Goal: Information Seeking & Learning: Learn about a topic

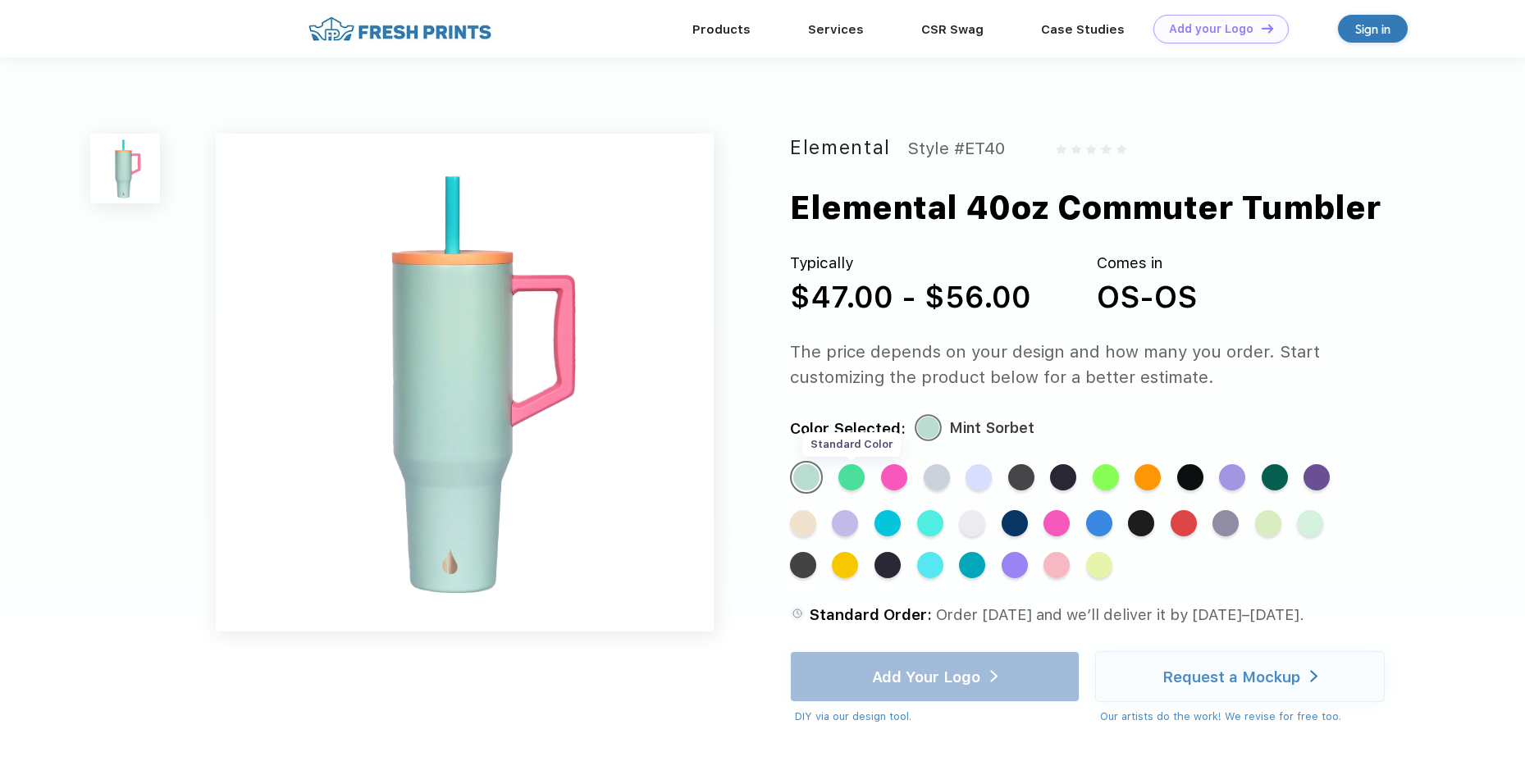
click at [856, 471] on div "Standard Color" at bounding box center [851, 478] width 27 height 27
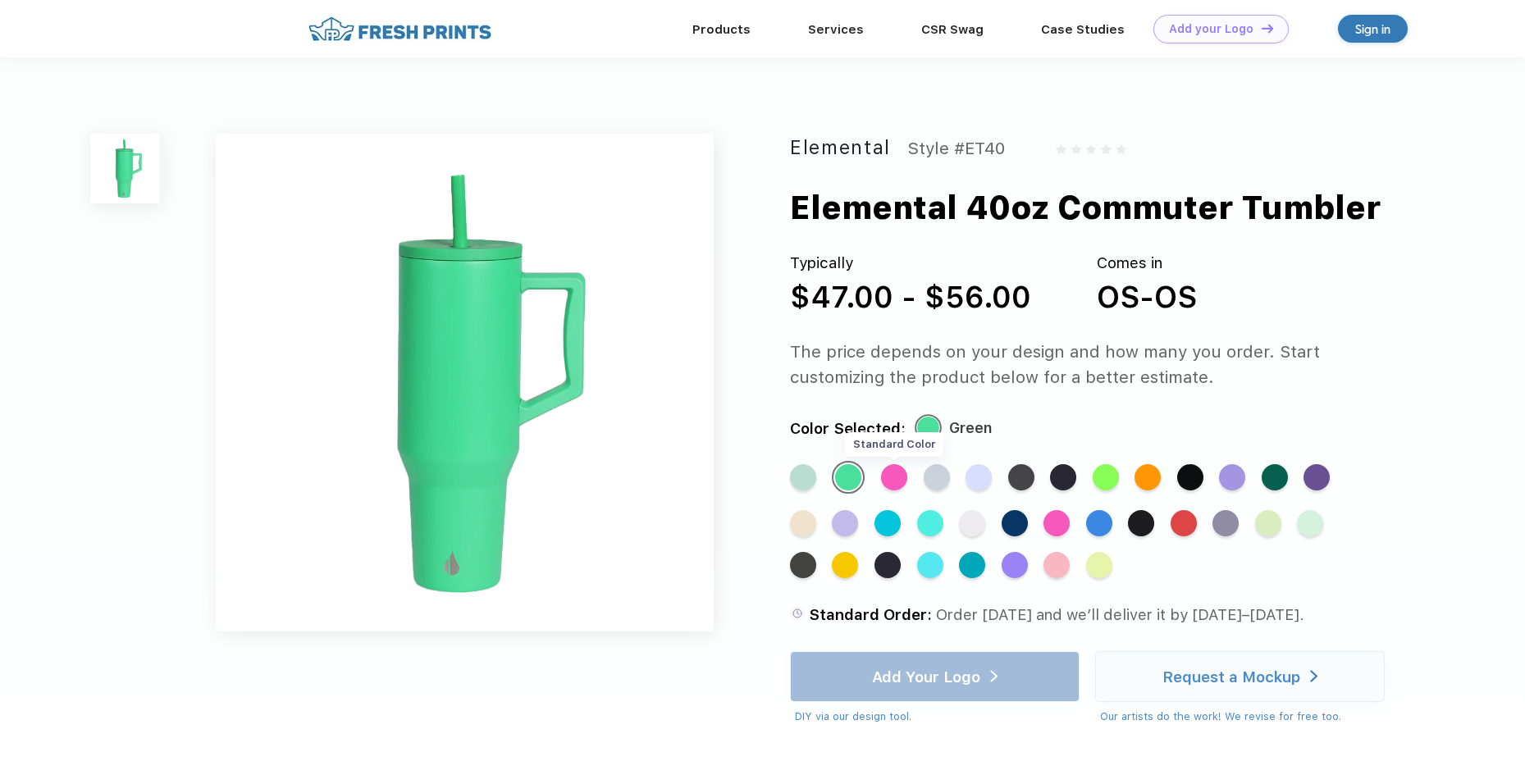
drag, startPoint x: 856, startPoint y: 471, endPoint x: 905, endPoint y: 478, distance: 49.5
click at [905, 478] on div "Standard Color" at bounding box center [894, 478] width 27 height 27
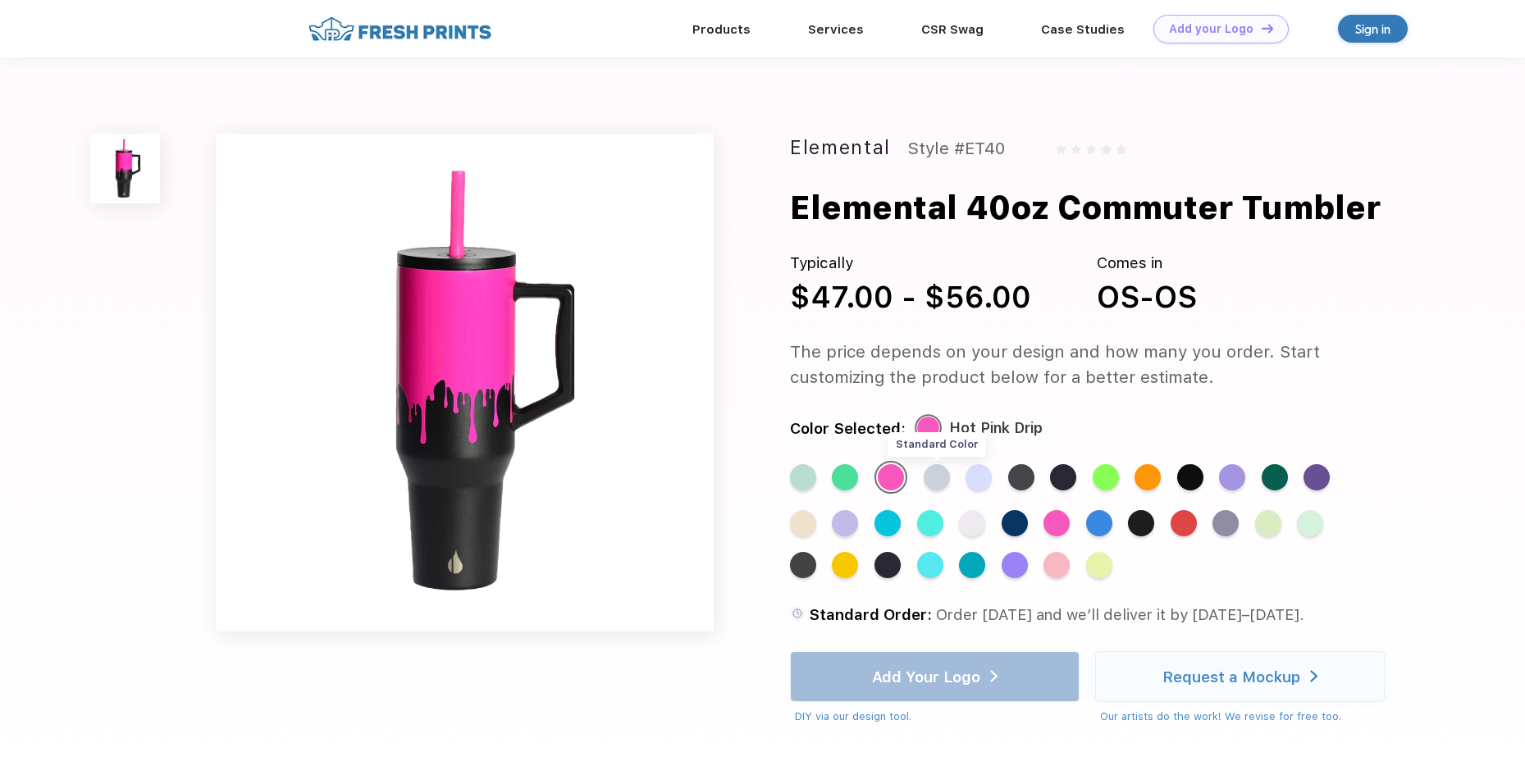
click at [929, 475] on div "Standard Color" at bounding box center [937, 478] width 27 height 27
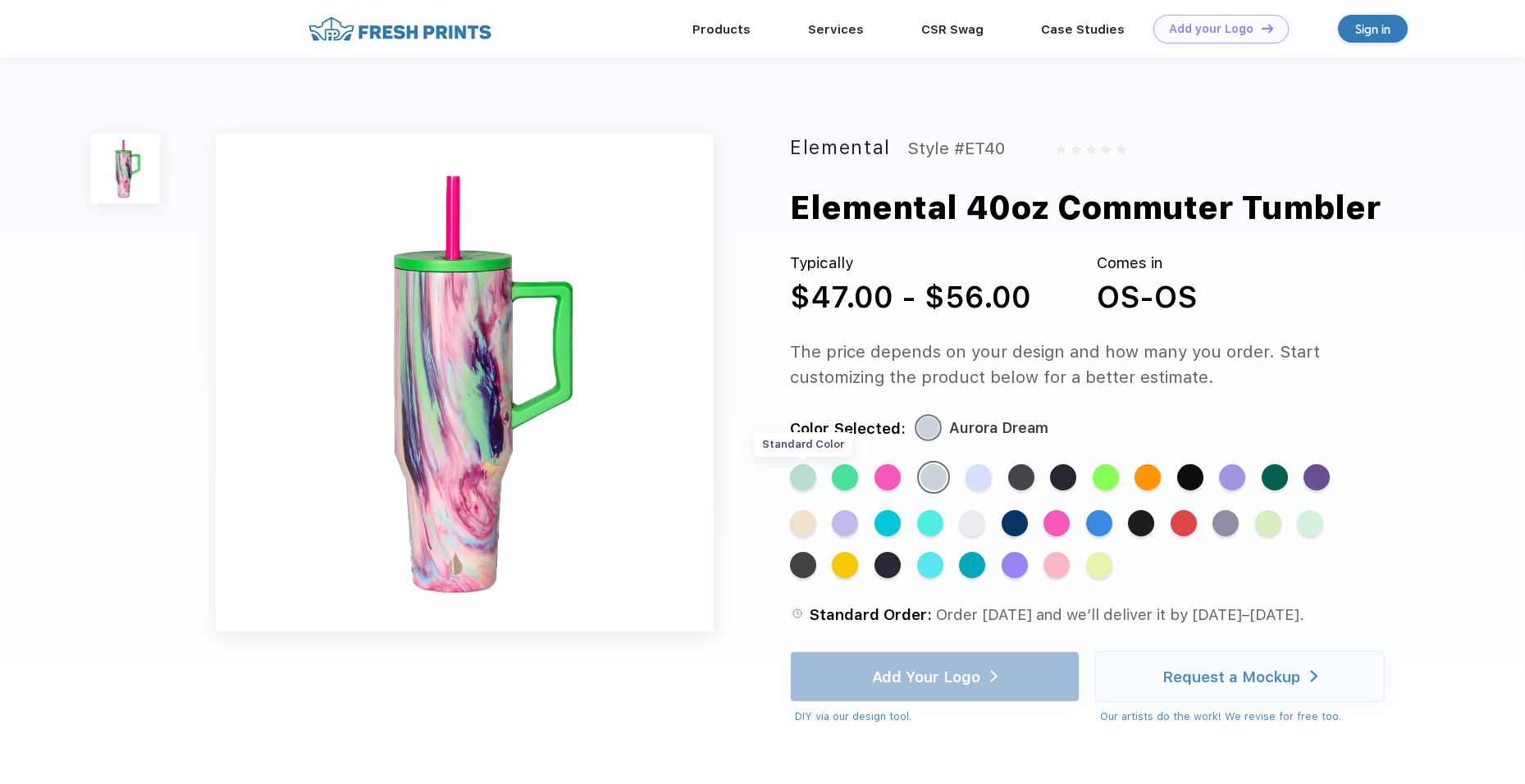
click at [808, 475] on div "Standard Color" at bounding box center [803, 478] width 27 height 27
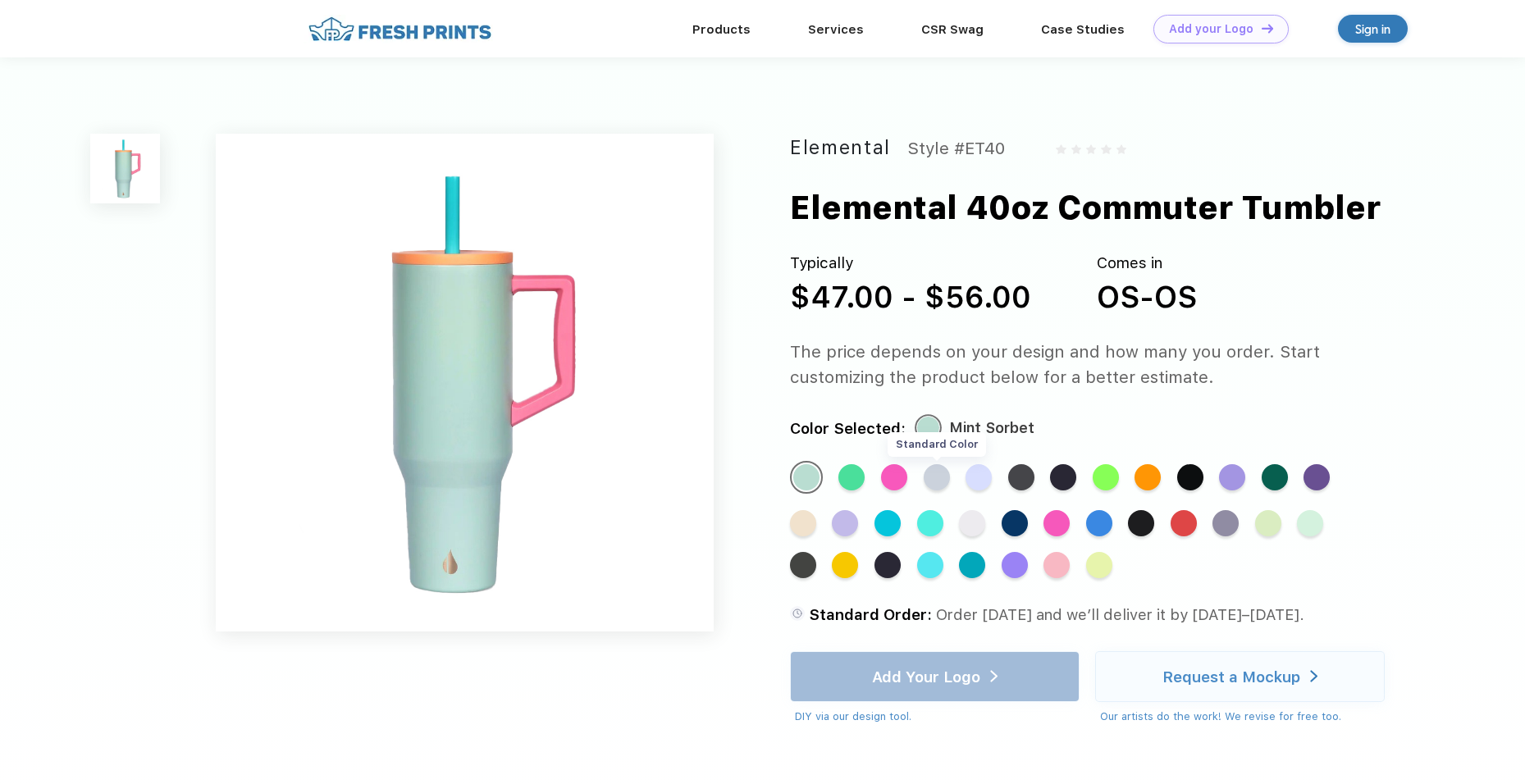
click at [939, 480] on div "Standard Color" at bounding box center [937, 478] width 27 height 27
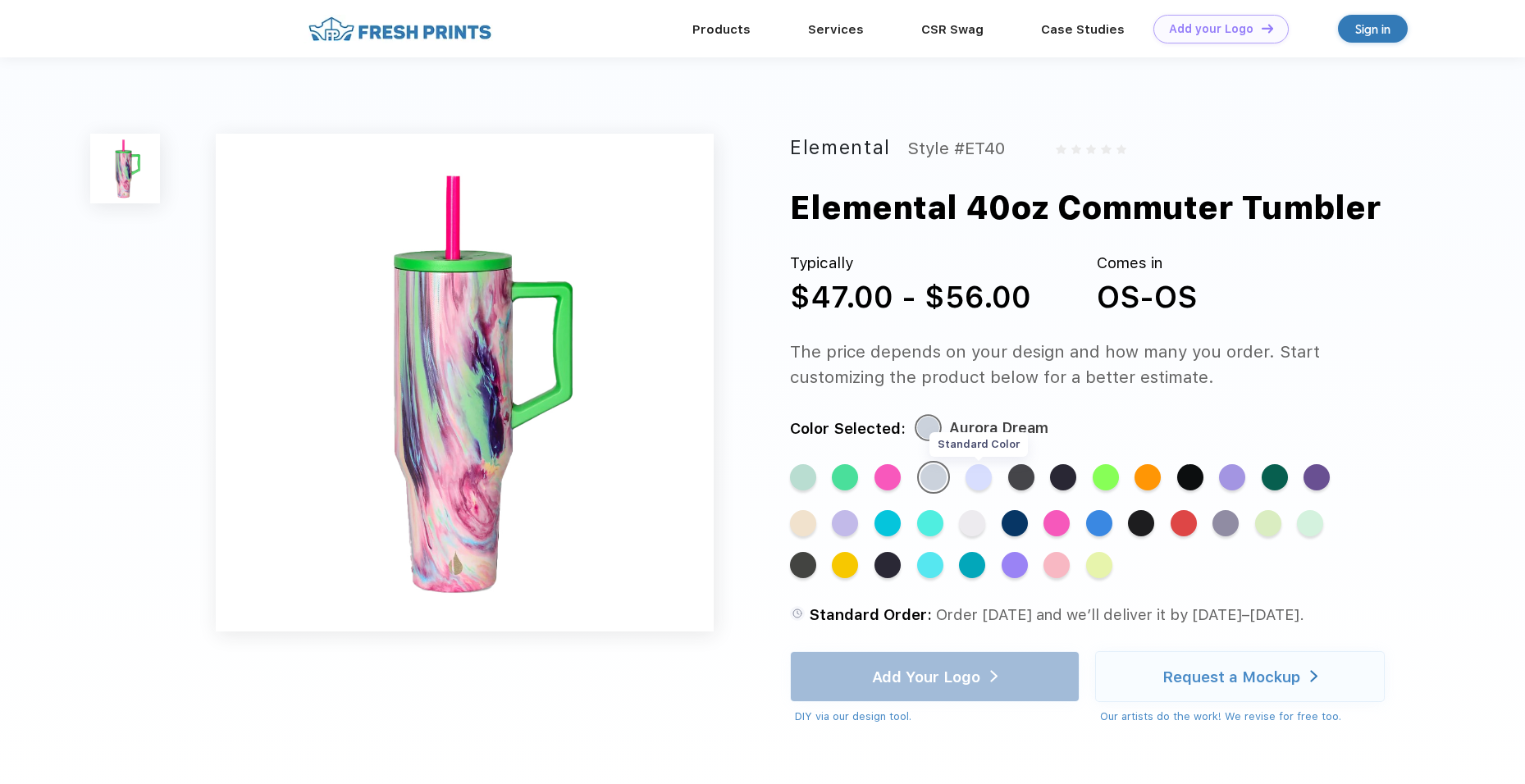
click at [986, 477] on div "Standard Color" at bounding box center [979, 478] width 27 height 27
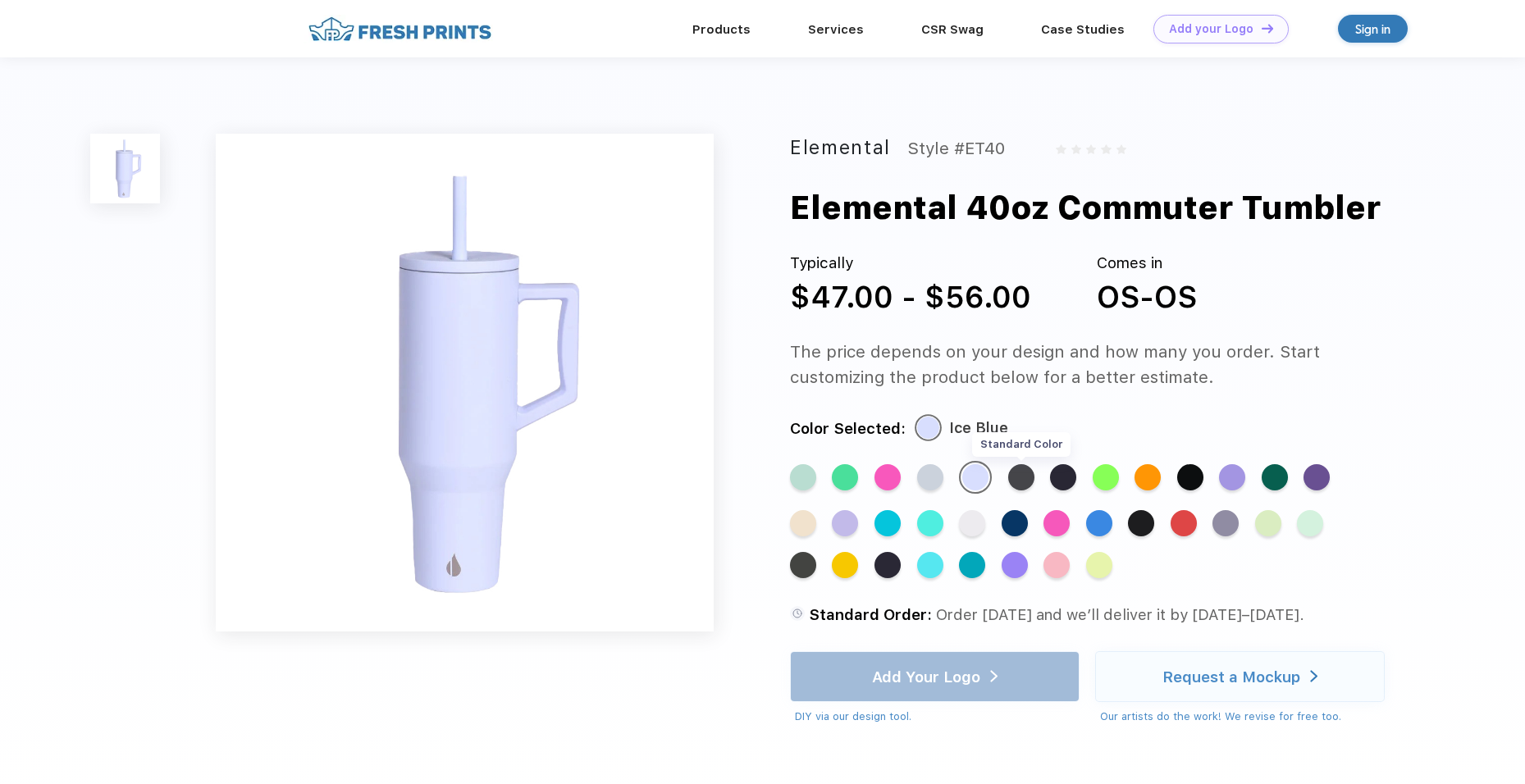
click at [1027, 475] on div "Standard Color" at bounding box center [1021, 478] width 27 height 27
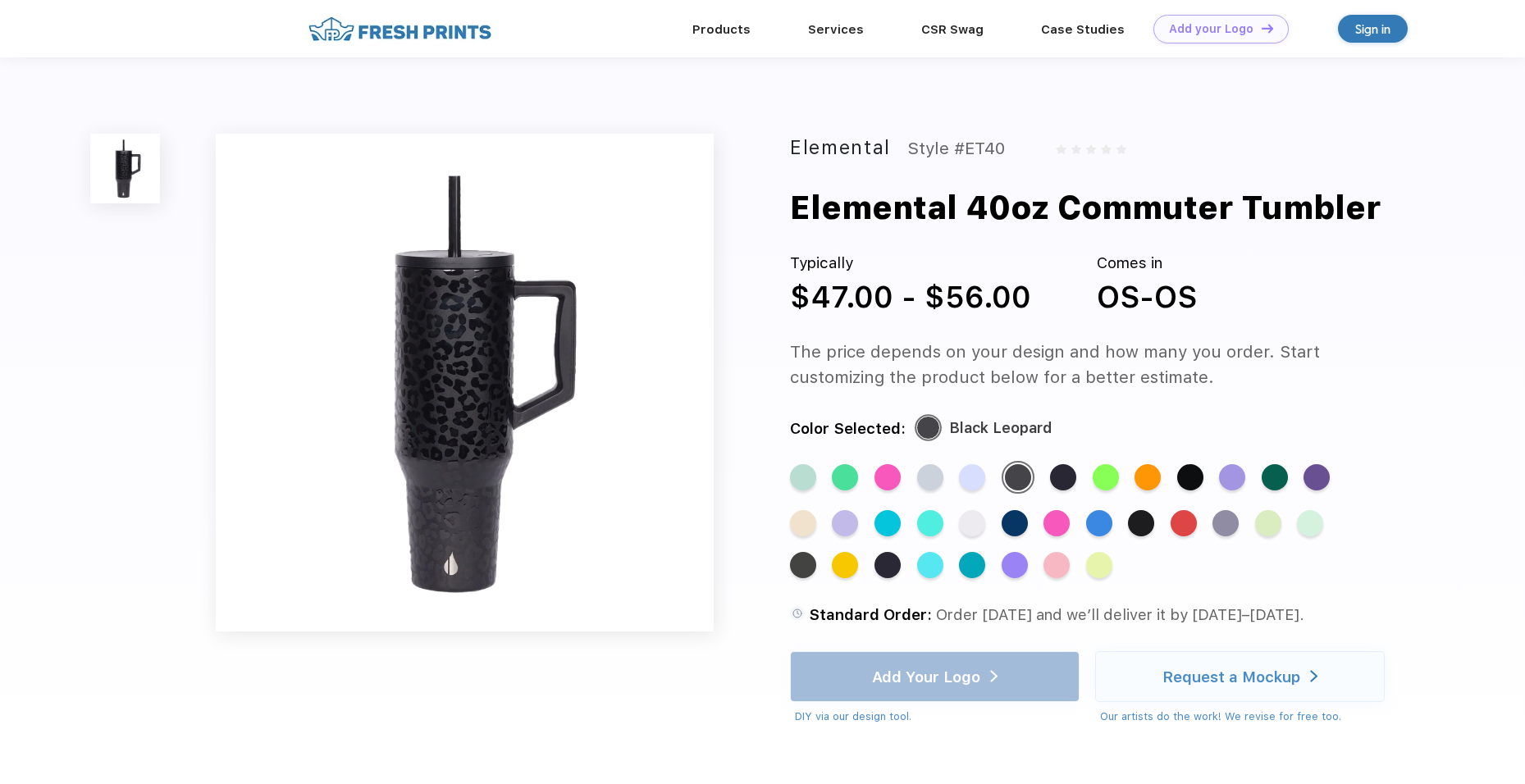
click at [1085, 479] on div "Standard Color Standard Color Standard Color Standard Color Standard Color Stan…" at bounding box center [1085, 527] width 590 height 133
click at [1069, 480] on div "Standard Color" at bounding box center [1063, 478] width 27 height 27
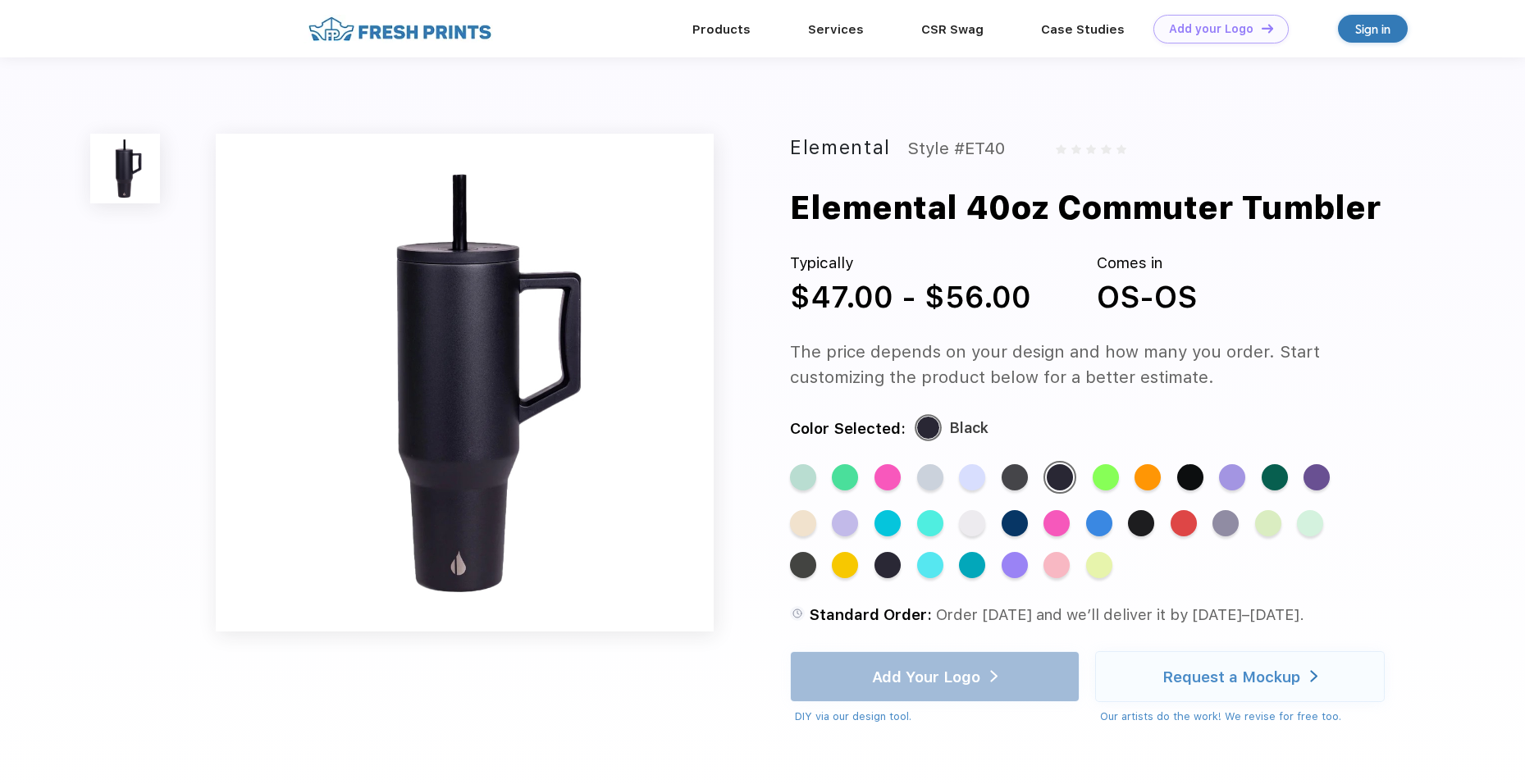
click at [1122, 479] on div "Standard Color Standard Color Standard Color Standard Color Standard Color Stan…" at bounding box center [1085, 527] width 590 height 133
click at [1116, 479] on div "Standard Color" at bounding box center [1106, 478] width 27 height 27
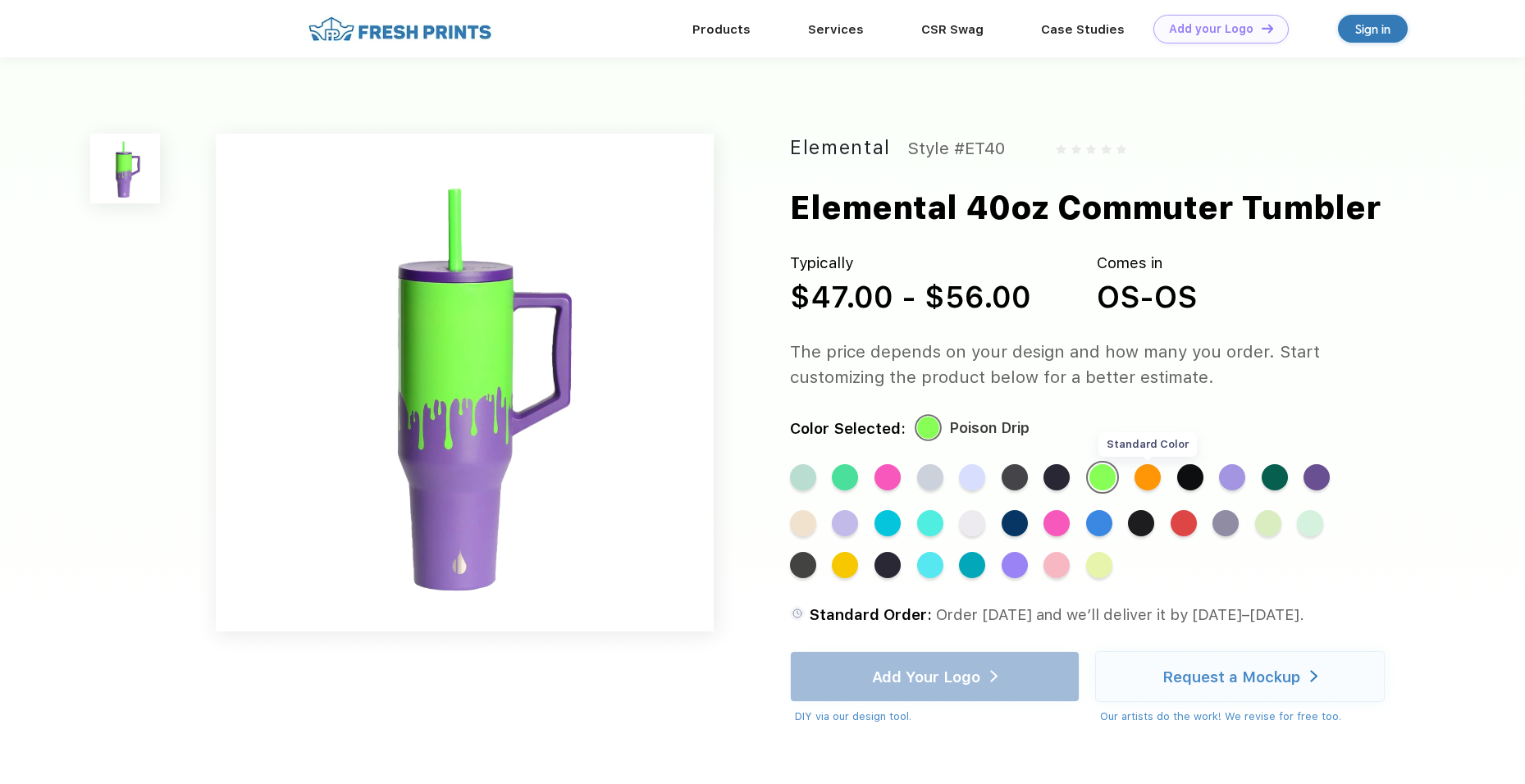
click at [1144, 479] on div "Standard Color" at bounding box center [1148, 478] width 27 height 27
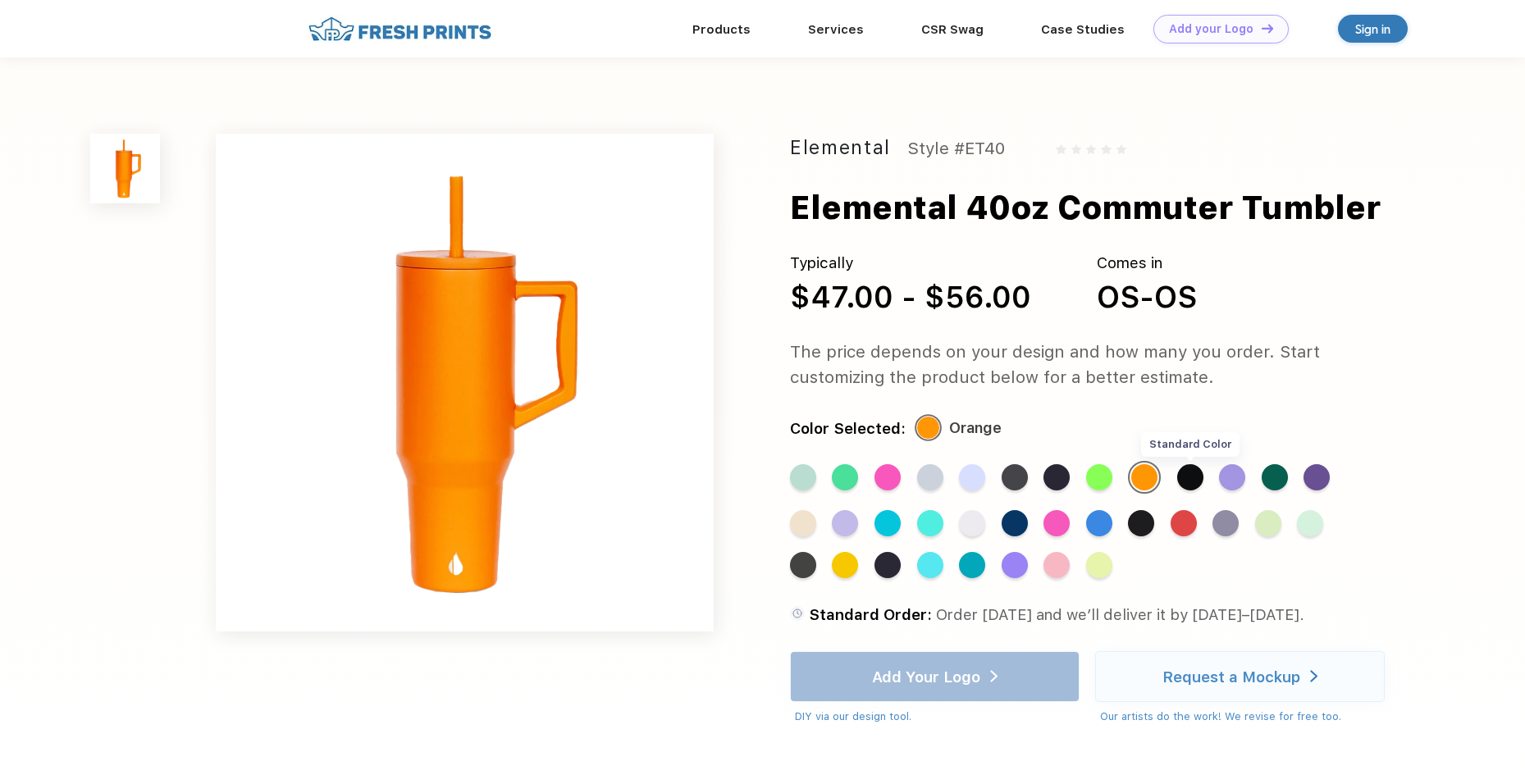
click at [1198, 476] on div "Standard Color" at bounding box center [1190, 478] width 27 height 27
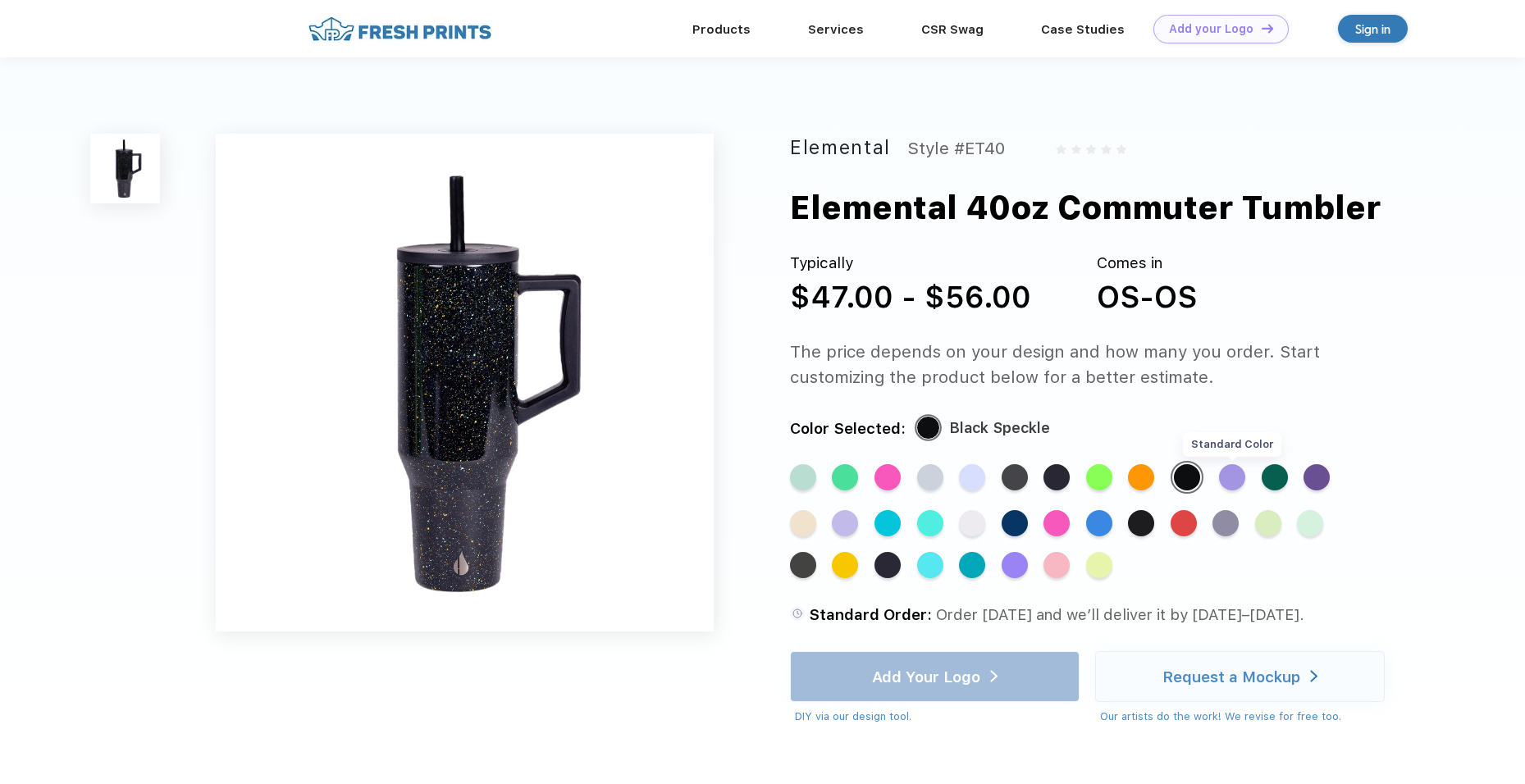
click at [1240, 477] on div "Standard Color" at bounding box center [1232, 478] width 27 height 27
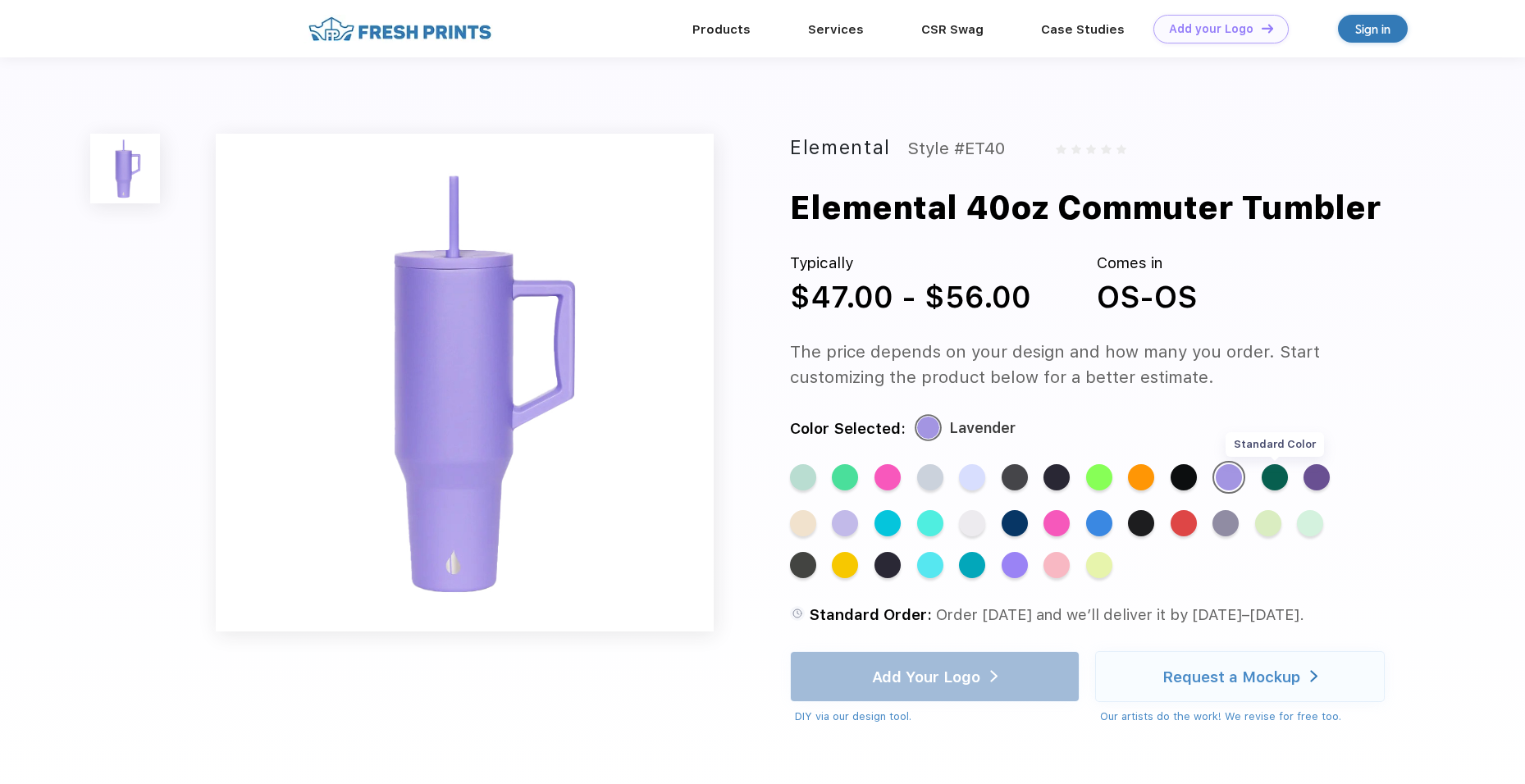
click at [1274, 479] on div "Standard Color" at bounding box center [1275, 478] width 27 height 27
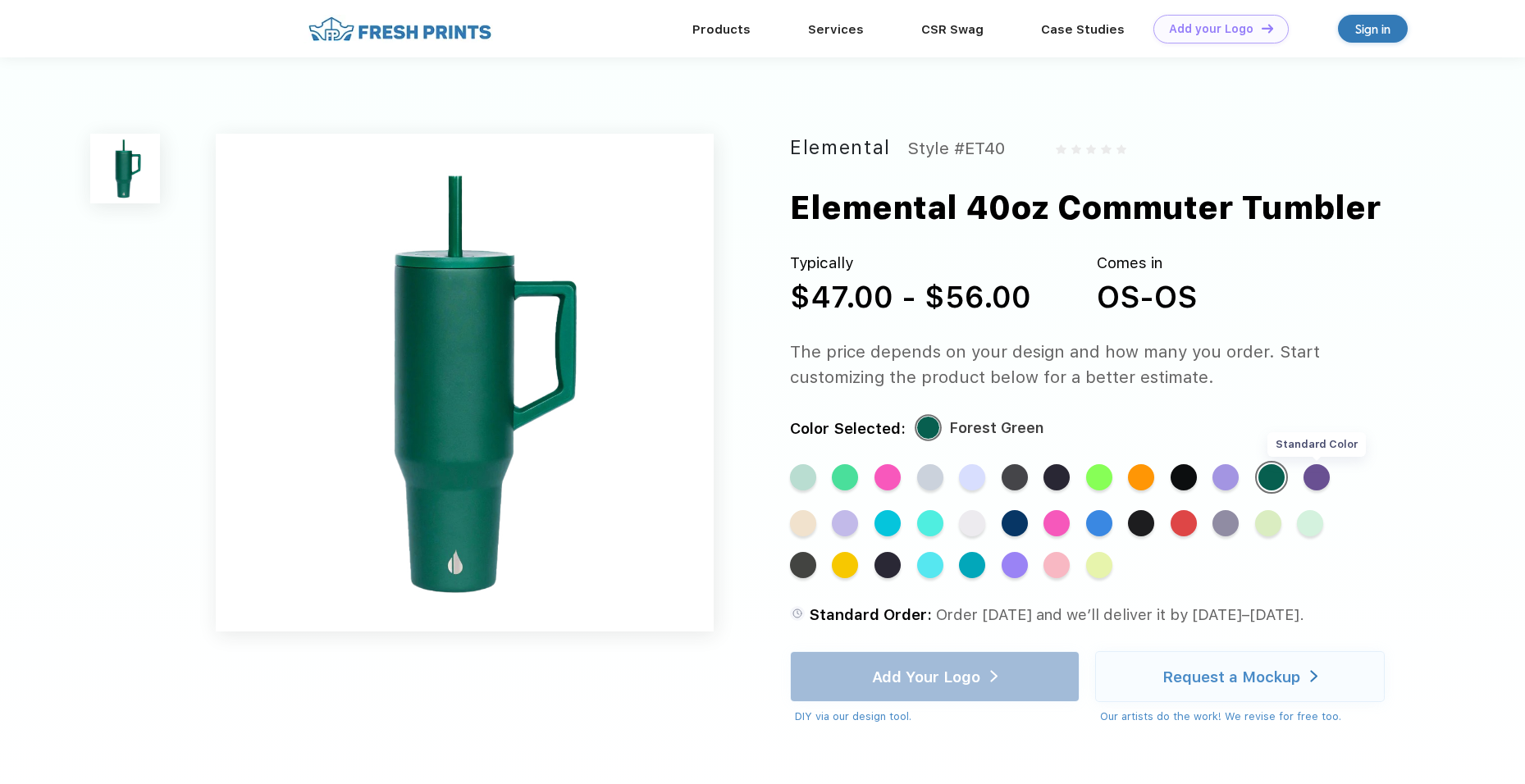
click at [1329, 480] on div "Standard Color" at bounding box center [1317, 478] width 27 height 27
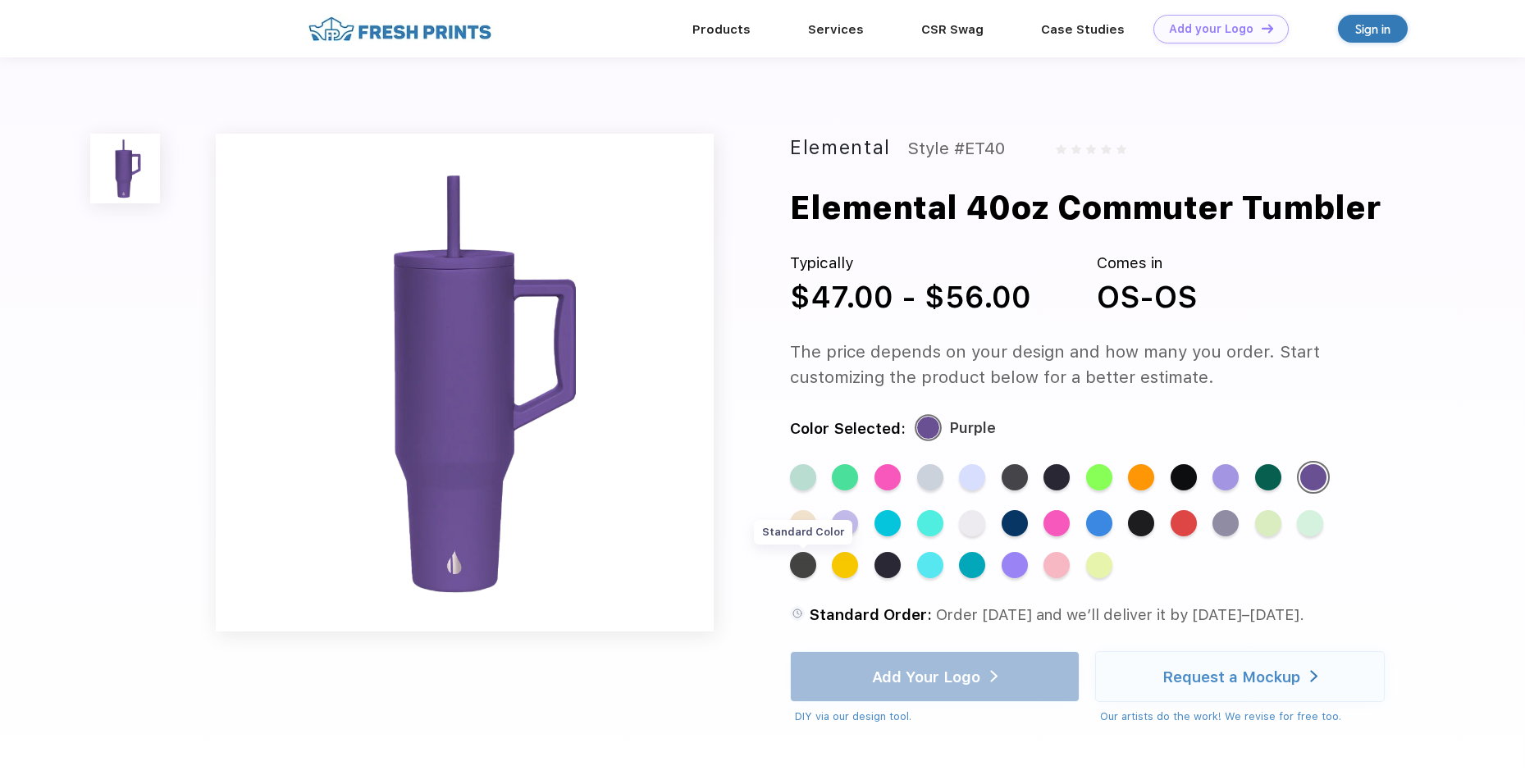
click at [816, 552] on div "Standard Color" at bounding box center [803, 565] width 27 height 27
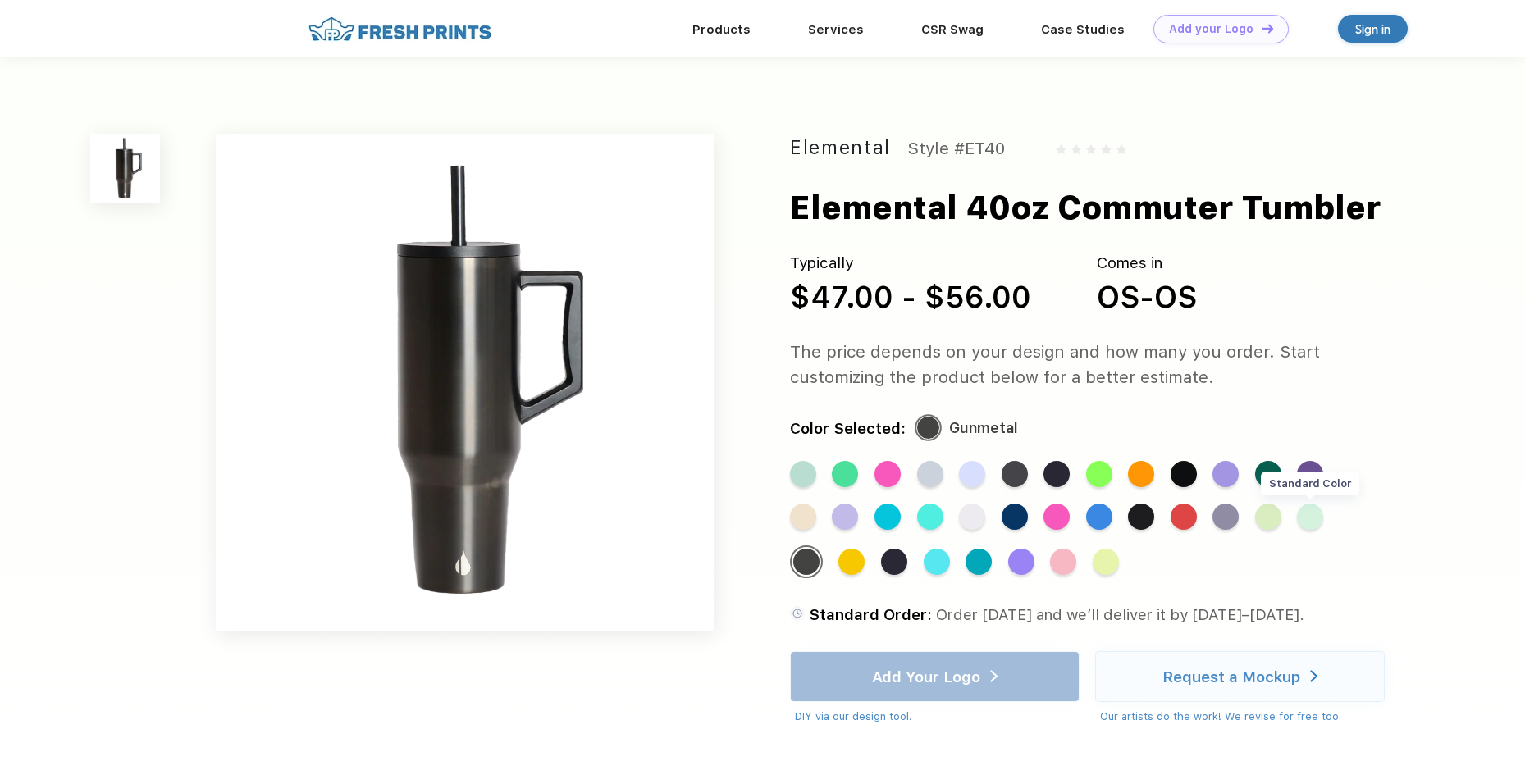
click at [1297, 520] on div "Standard Color" at bounding box center [1310, 517] width 27 height 27
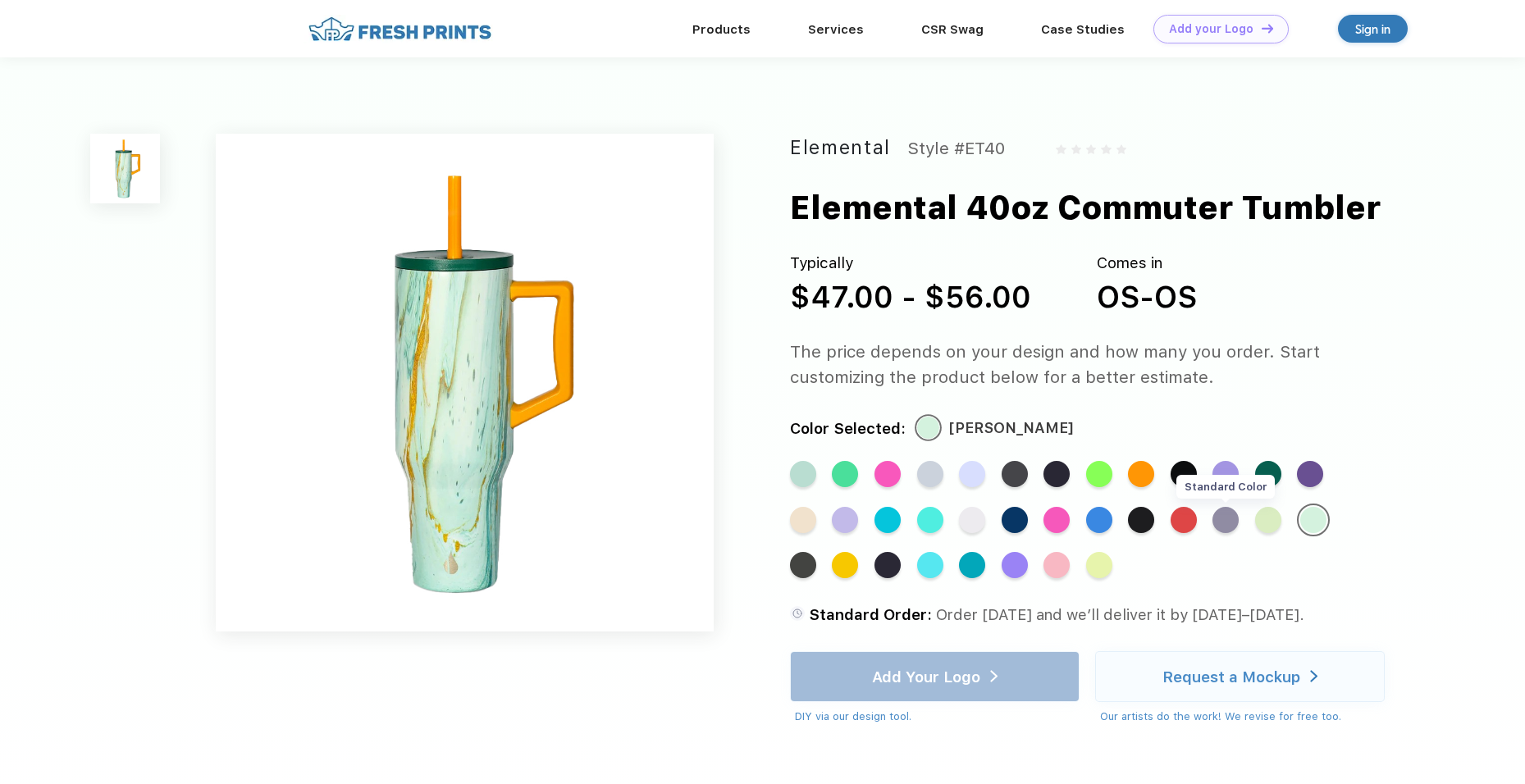
click at [1212, 523] on div "Standard Color" at bounding box center [1225, 519] width 27 height 27
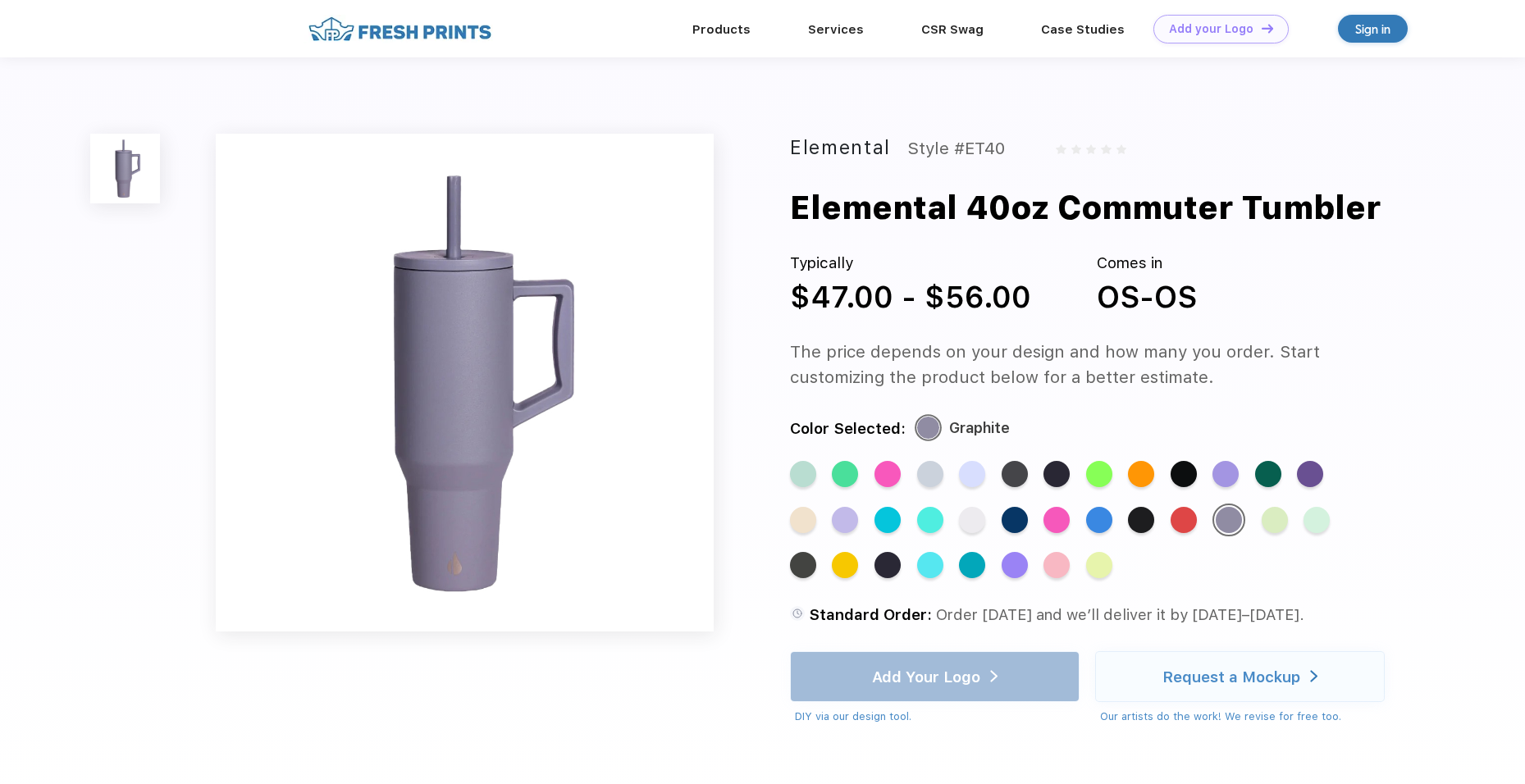
click at [1115, 530] on div "Standard Color Standard Color Standard Color Standard Color Standard Color Stan…" at bounding box center [1085, 527] width 590 height 133
click at [1170, 525] on div "Standard Color" at bounding box center [1183, 519] width 27 height 27
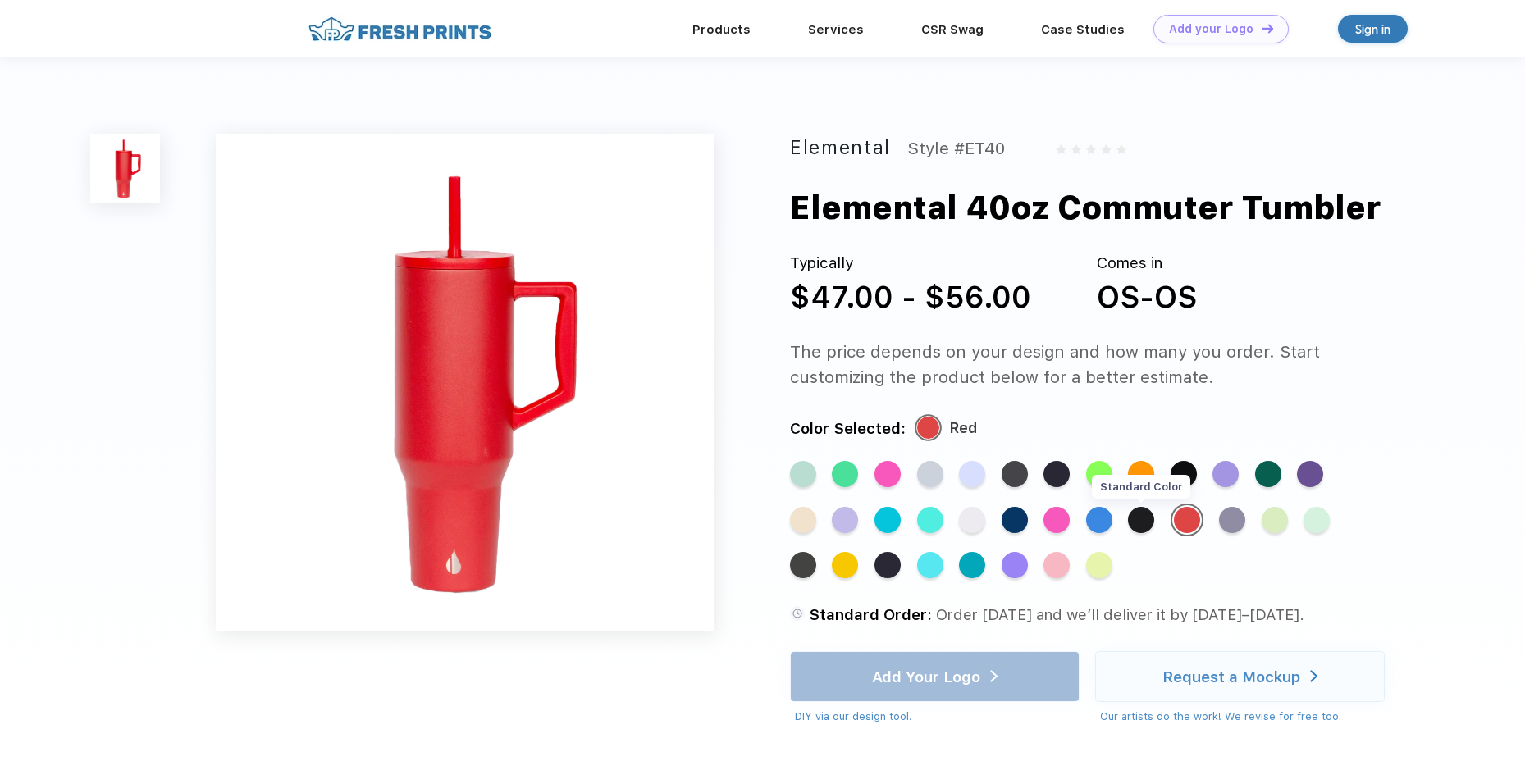
click at [1128, 523] on div "Standard Color" at bounding box center [1141, 519] width 27 height 27
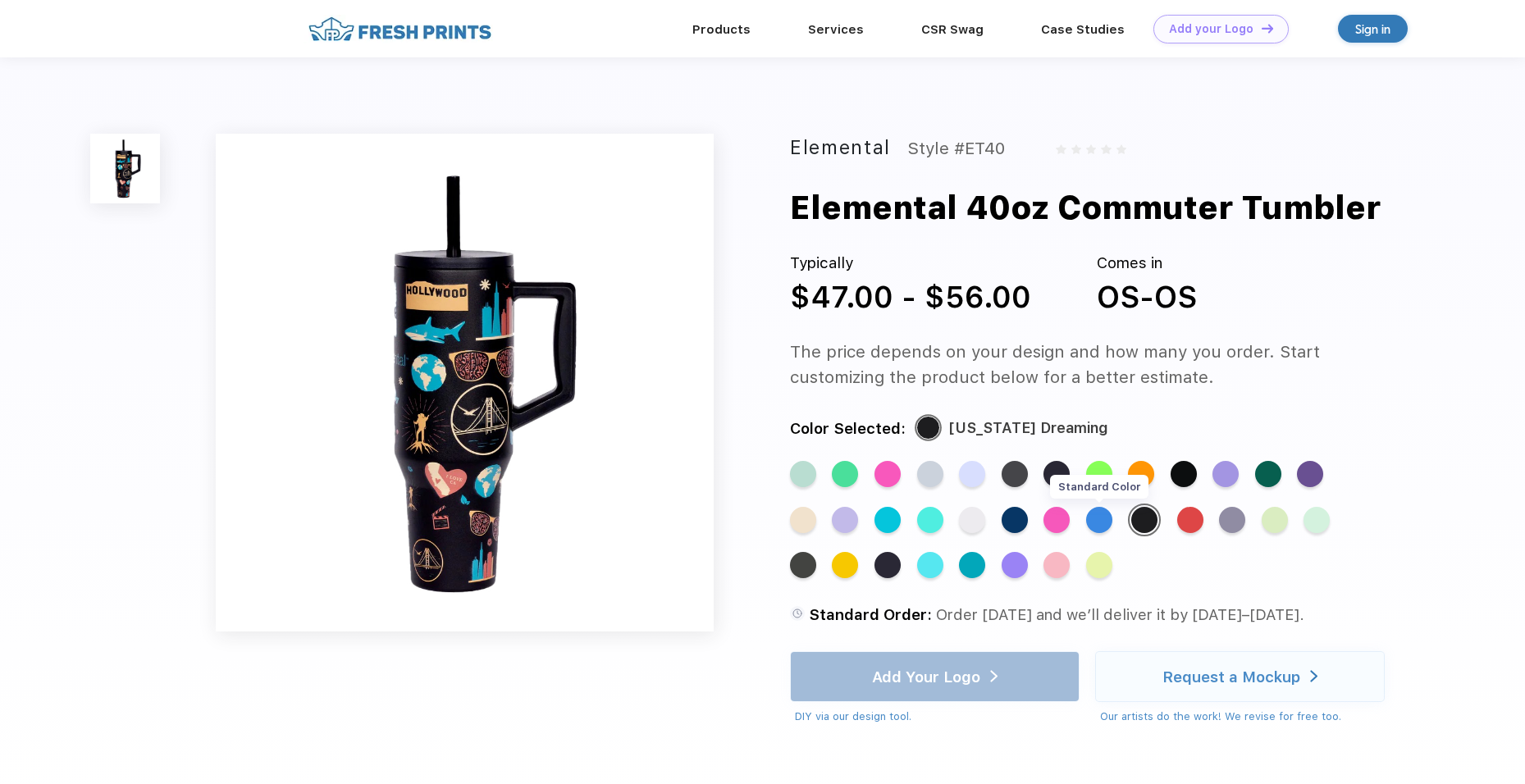
click at [1086, 523] on div "Standard Color" at bounding box center [1099, 519] width 27 height 27
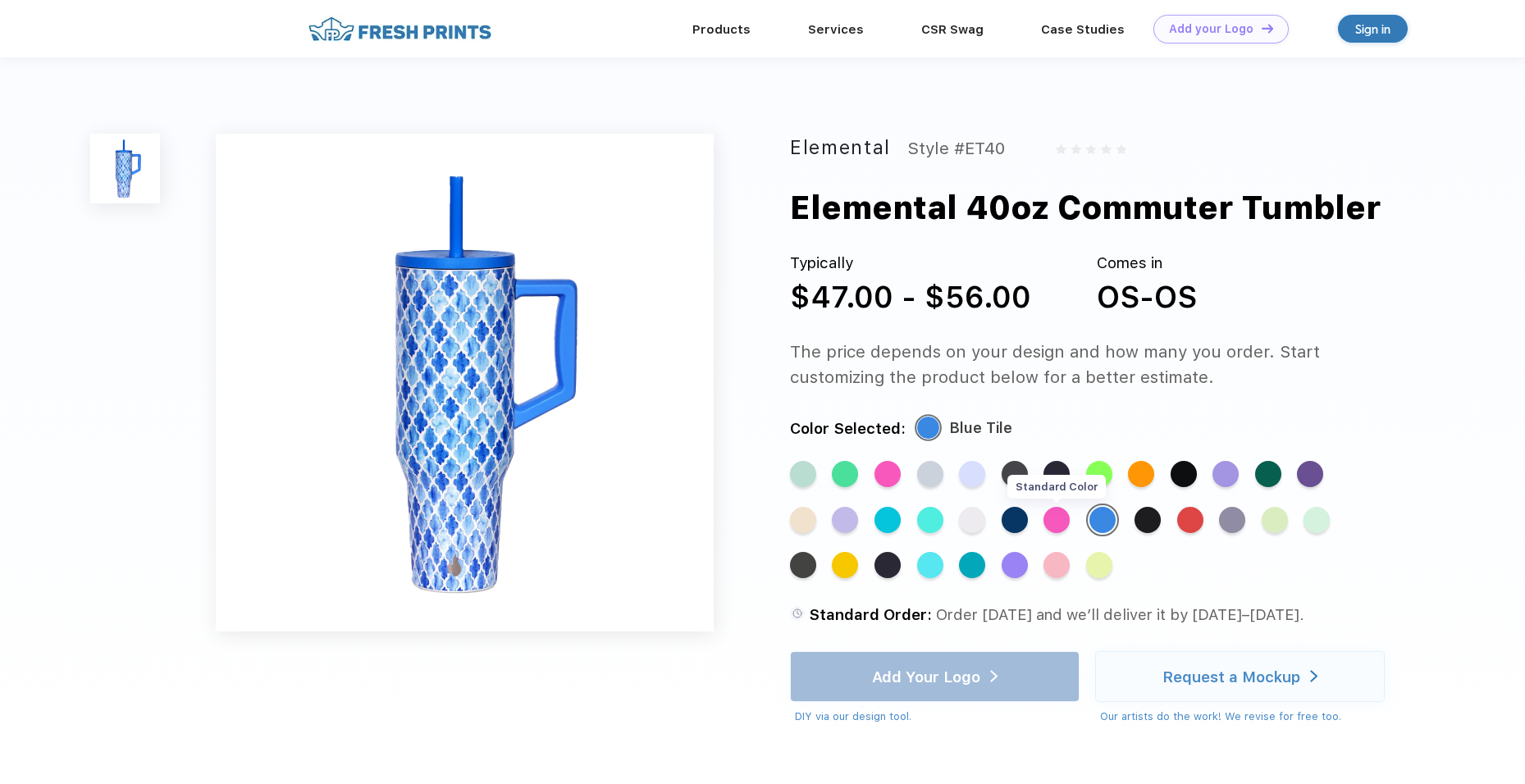
click at [1043, 525] on div "Standard Color" at bounding box center [1057, 519] width 27 height 27
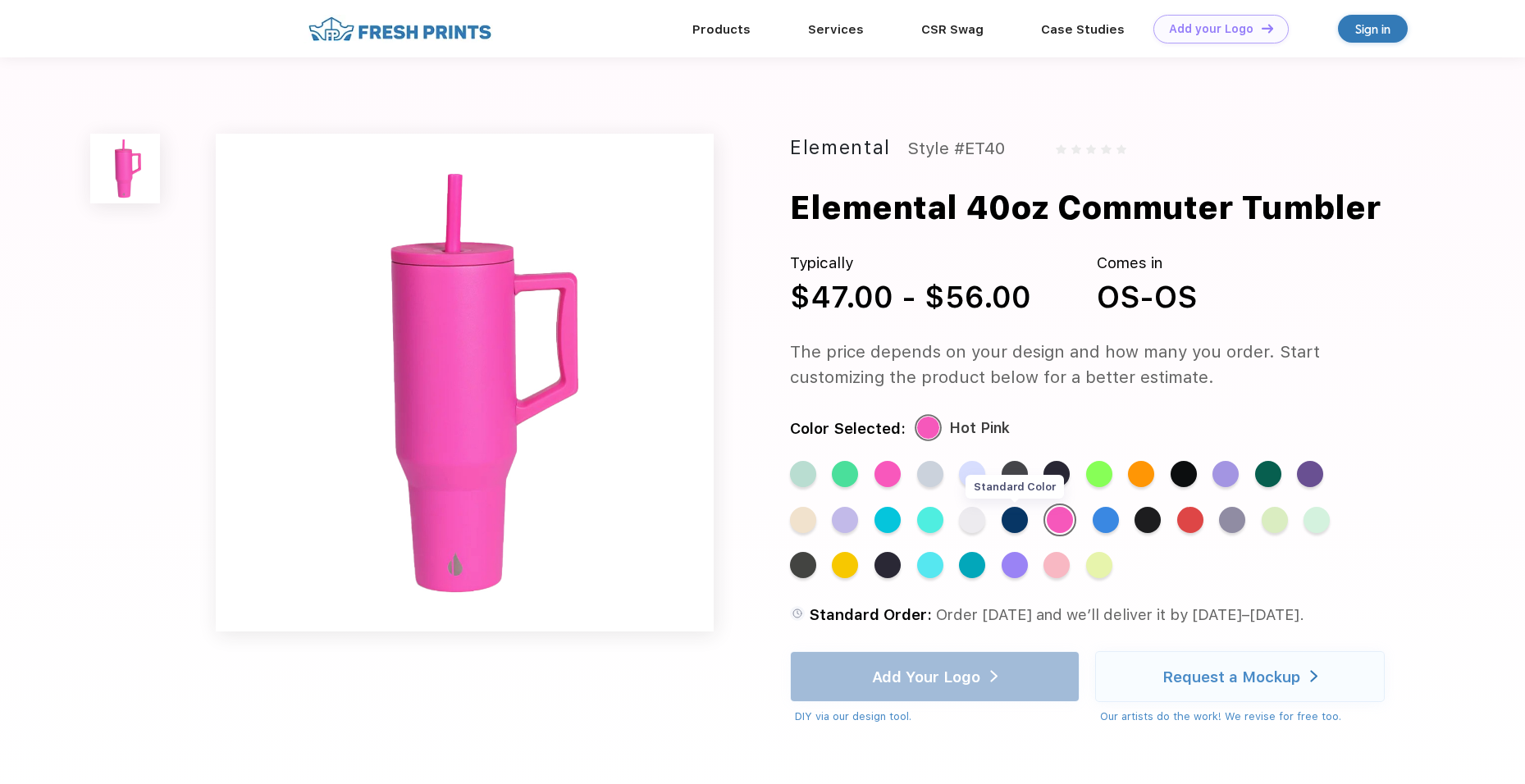
click at [1001, 526] on div "Standard Color" at bounding box center [1015, 519] width 27 height 27
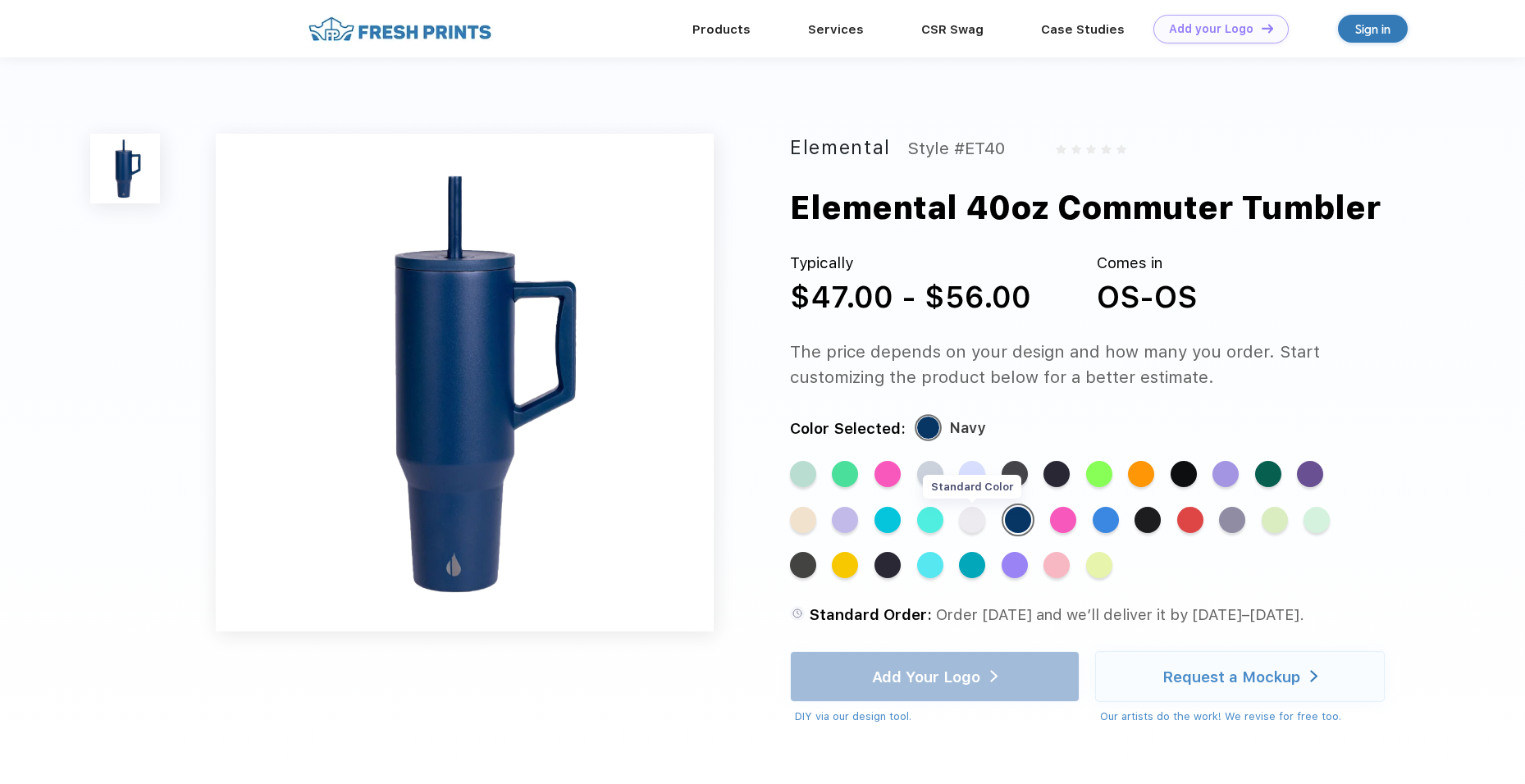
click at [959, 526] on div "Standard Color" at bounding box center [972, 519] width 27 height 27
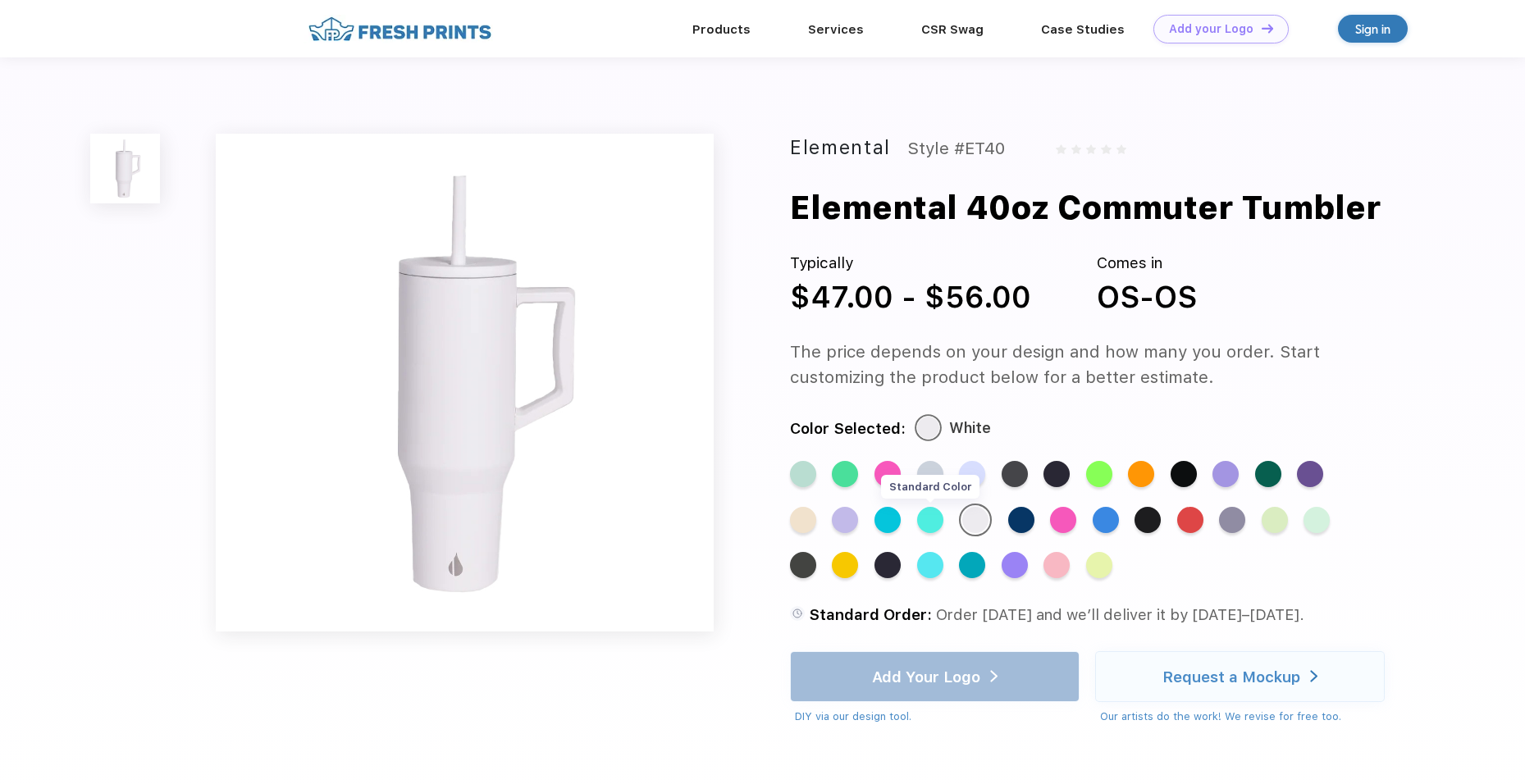
click at [917, 527] on div "Standard Color" at bounding box center [930, 519] width 27 height 27
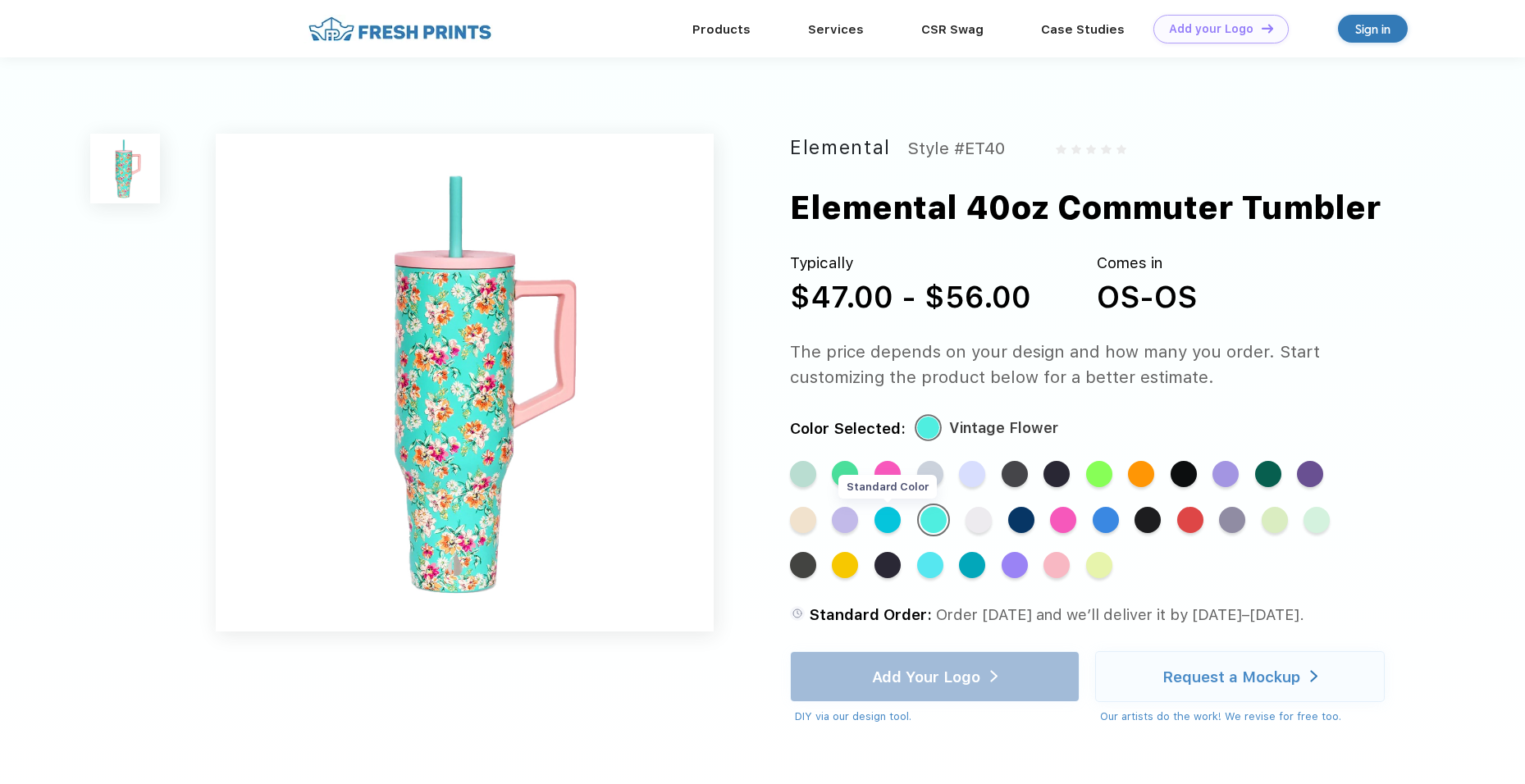
click at [874, 528] on div "Standard Color" at bounding box center [887, 519] width 27 height 27
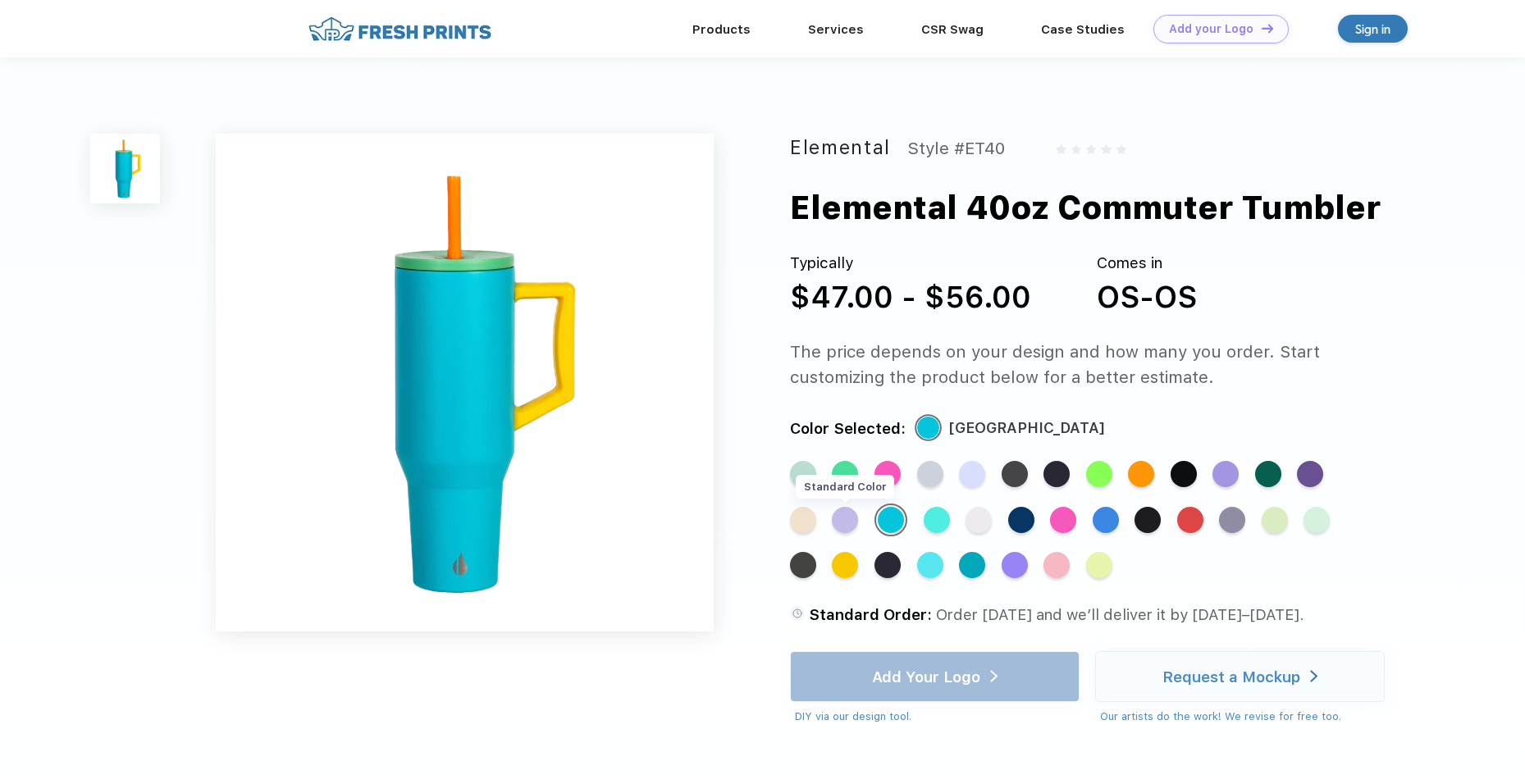
click at [832, 530] on div "Standard Color" at bounding box center [845, 519] width 27 height 27
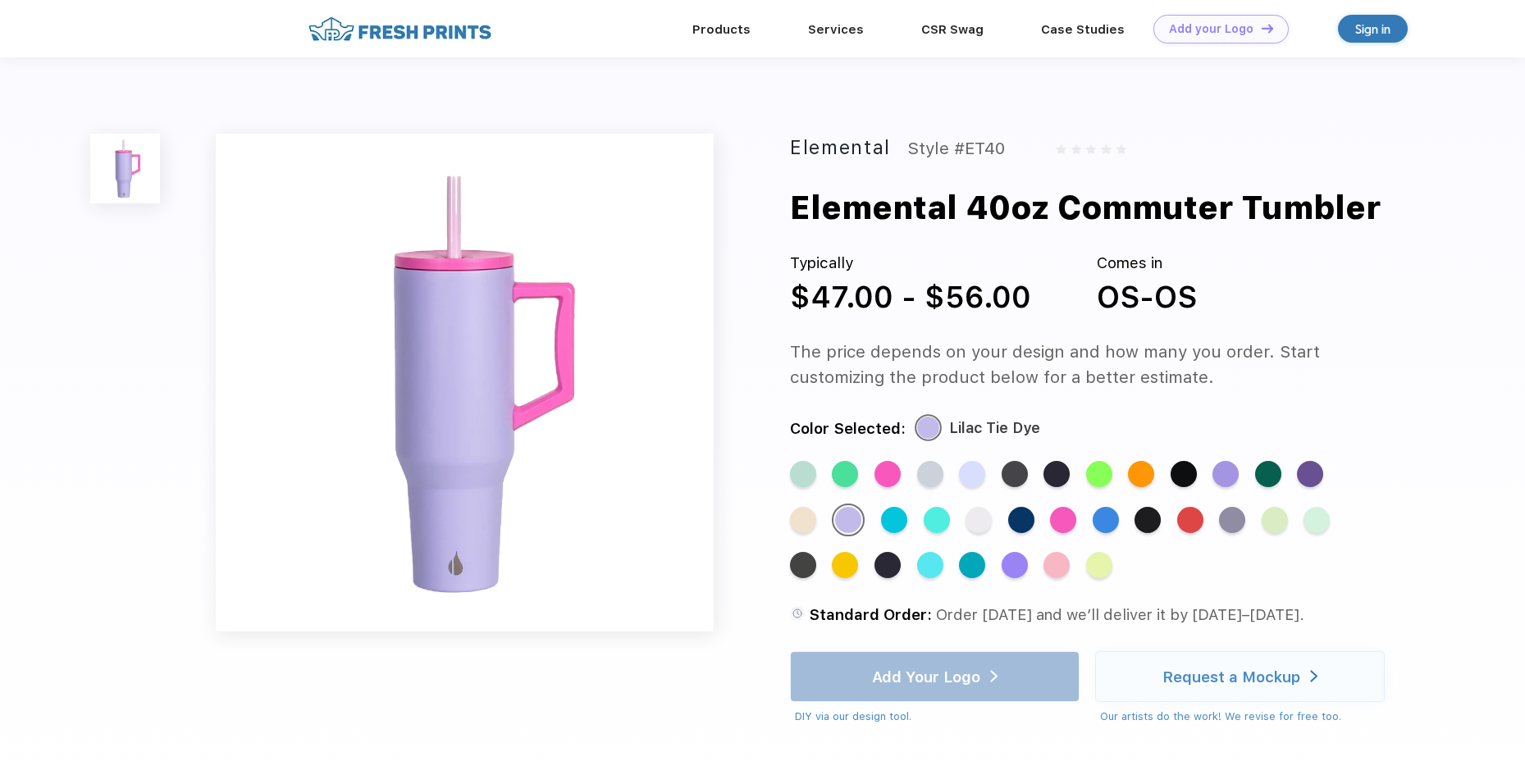
click at [832, 578] on div "Standard Color" at bounding box center [845, 565] width 27 height 27
click at [832, 566] on div "Standard Color" at bounding box center [845, 565] width 27 height 27
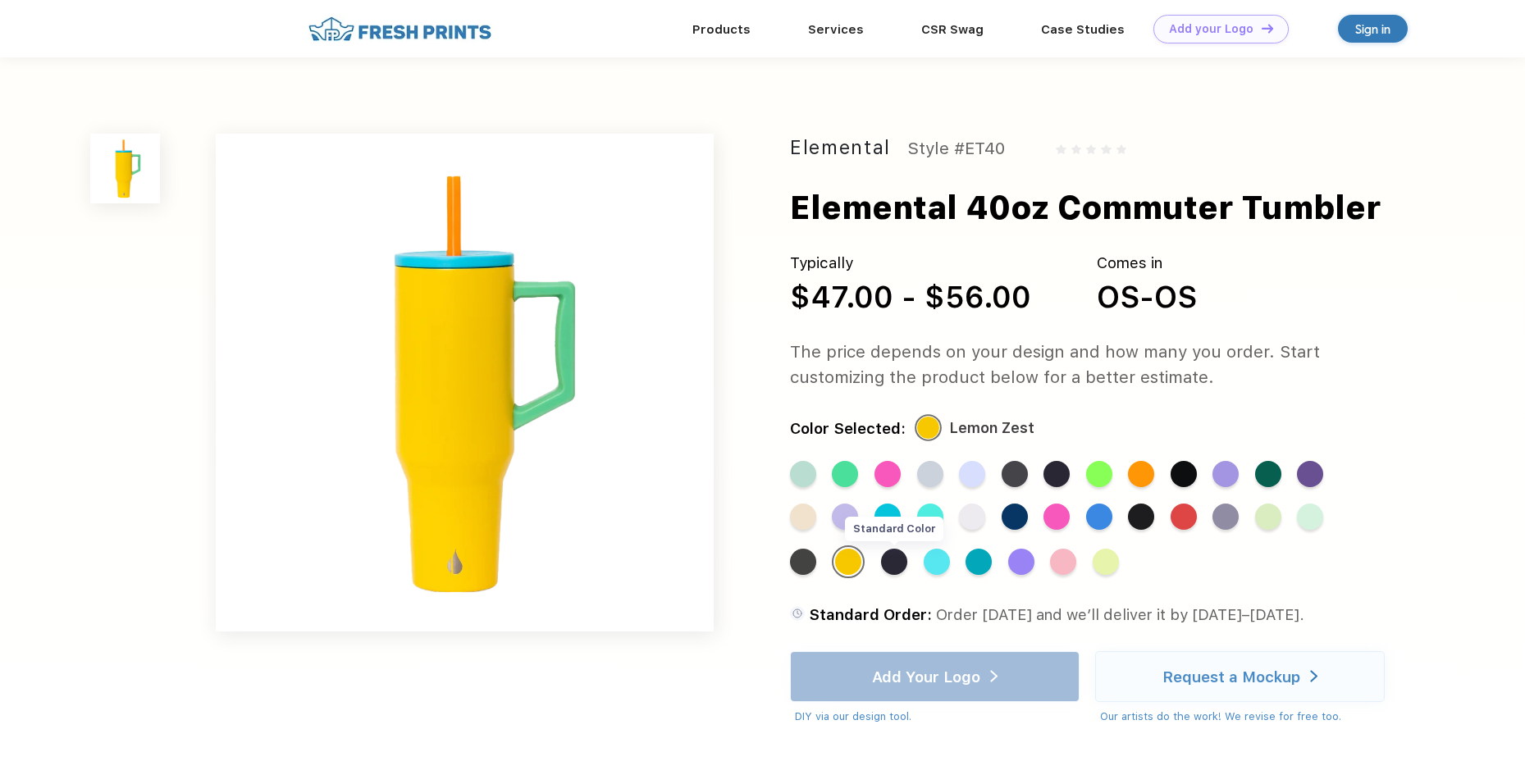
click at [881, 567] on div "Standard Color" at bounding box center [894, 561] width 27 height 27
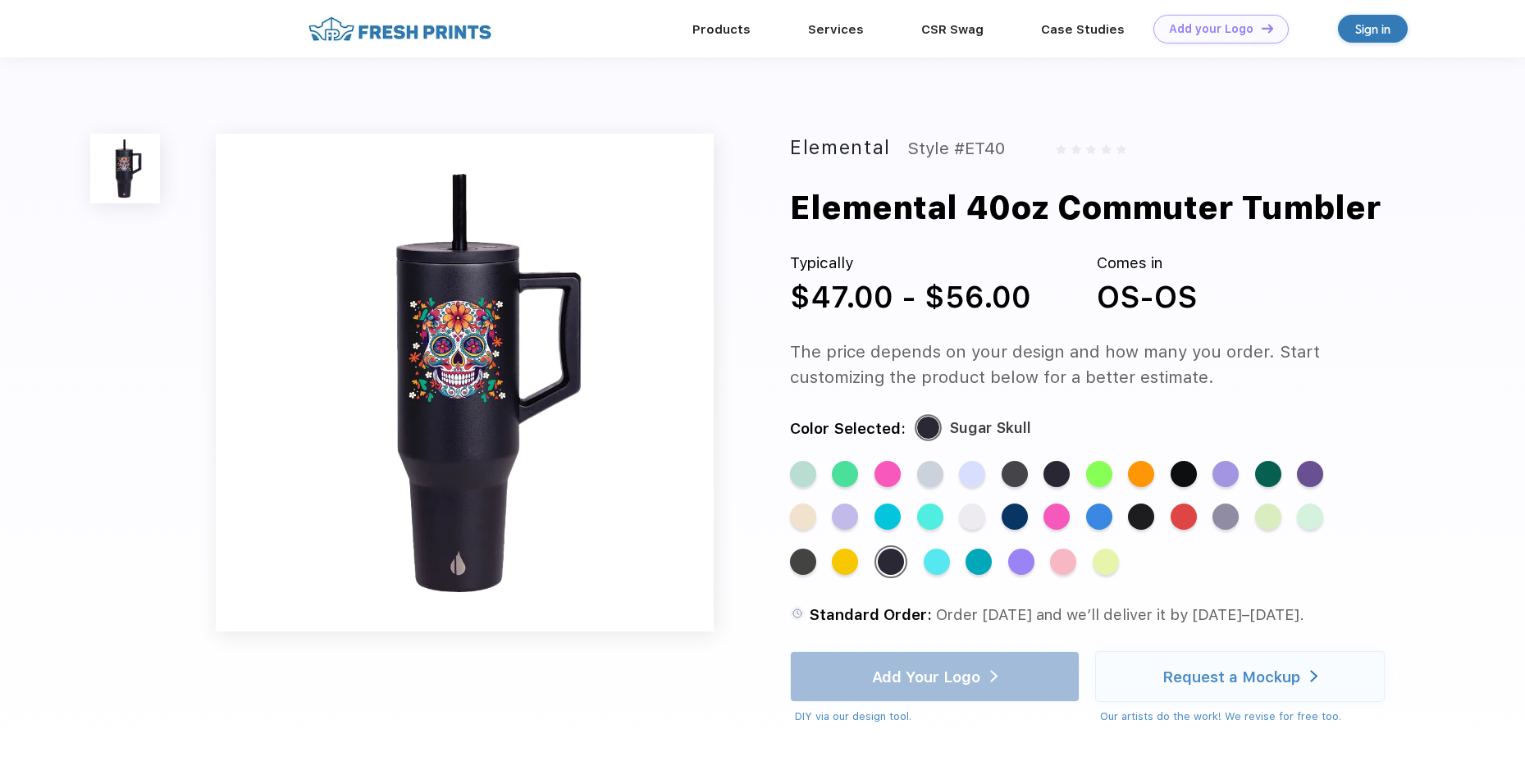
click at [912, 565] on div "Standard Color Standard Color Standard Color Standard Color Standard Color Stan…" at bounding box center [1085, 527] width 590 height 133
click at [965, 564] on div "Standard Color" at bounding box center [979, 561] width 27 height 27
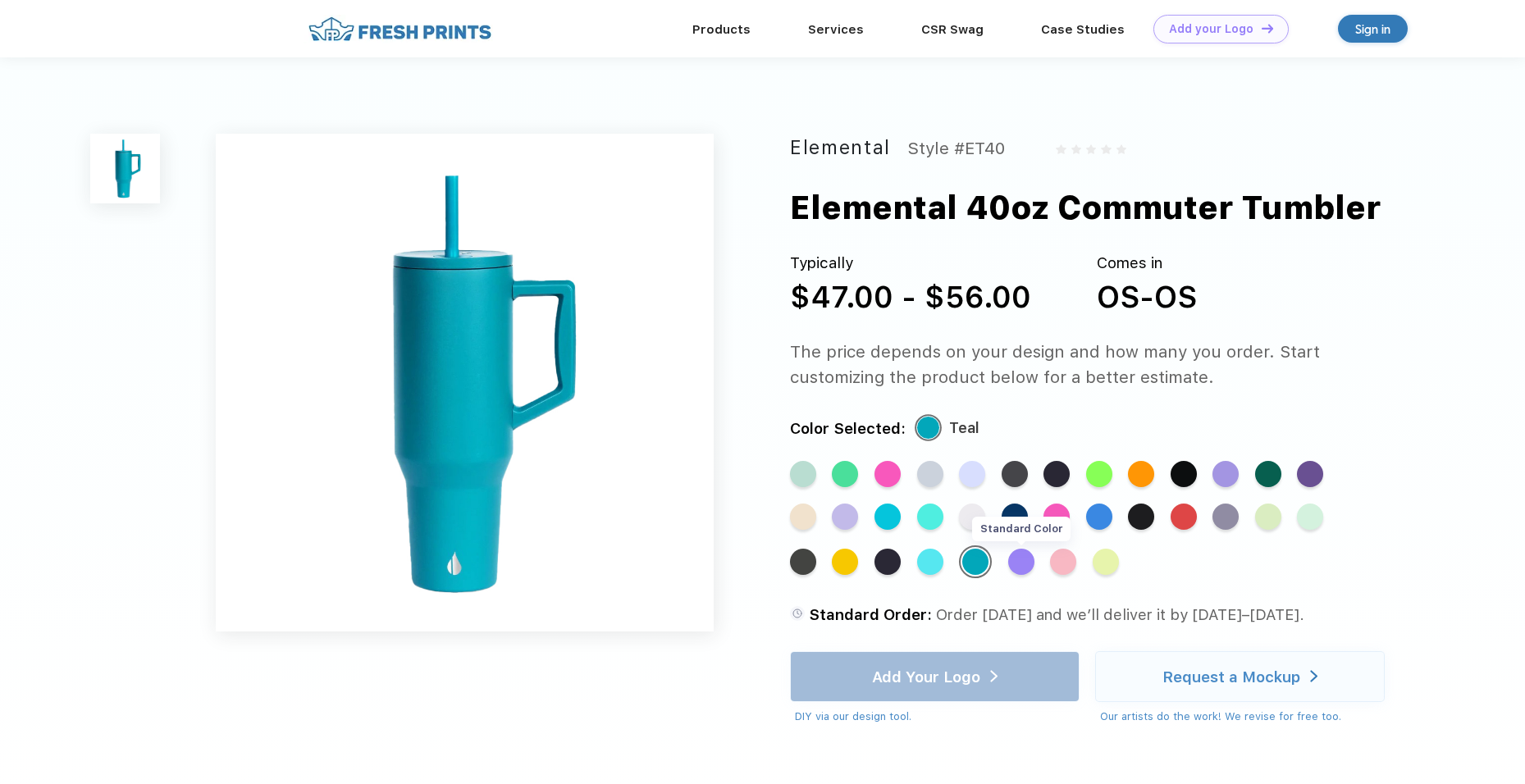
click at [1008, 563] on div "Standard Color" at bounding box center [1021, 561] width 27 height 27
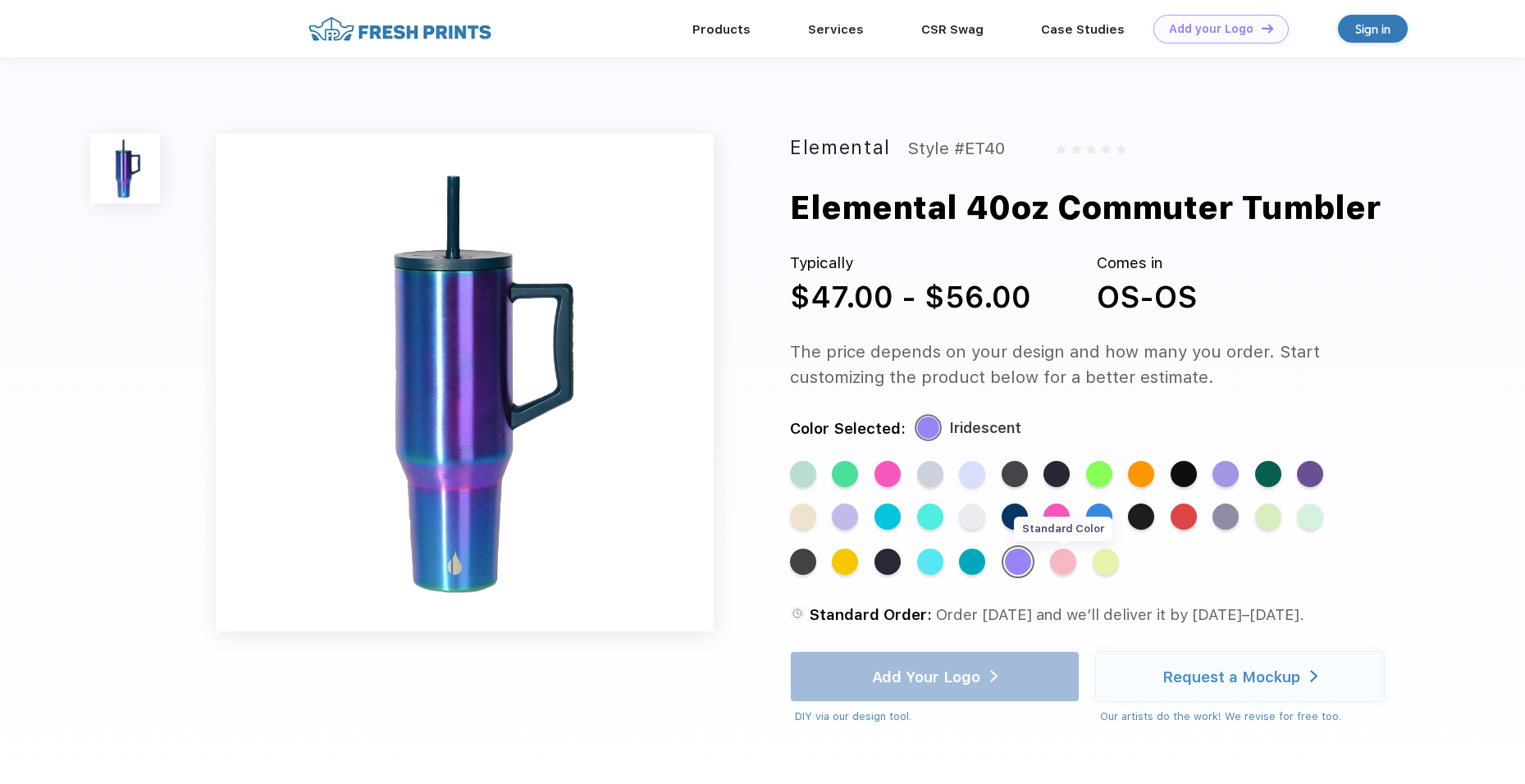
click at [1050, 562] on div "Standard Color" at bounding box center [1063, 561] width 27 height 27
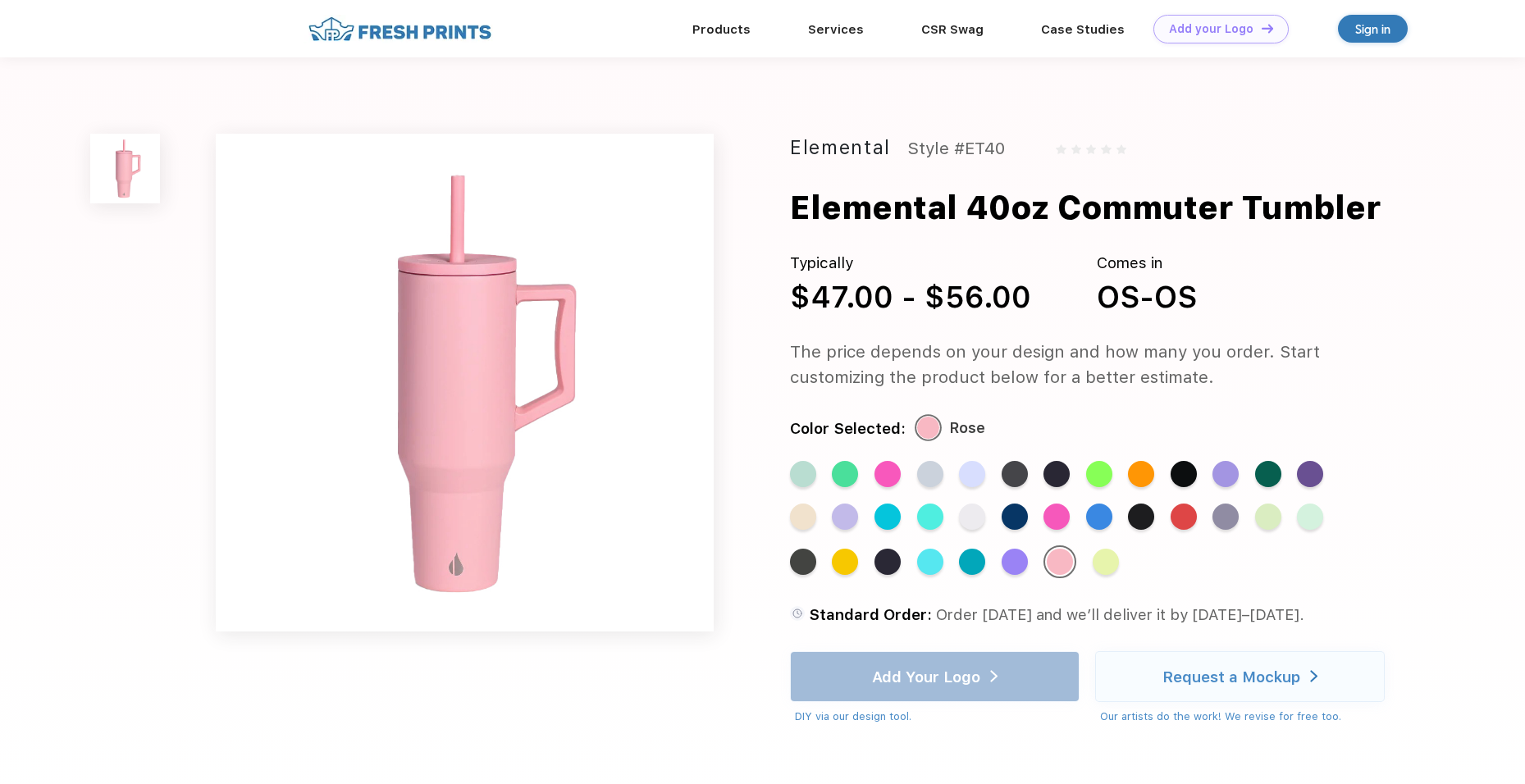
click at [1040, 562] on div "Standard Color Standard Color Standard Color Standard Color Standard Color Stan…" at bounding box center [1085, 527] width 590 height 133
click at [1093, 564] on div "Standard Color" at bounding box center [1106, 561] width 27 height 27
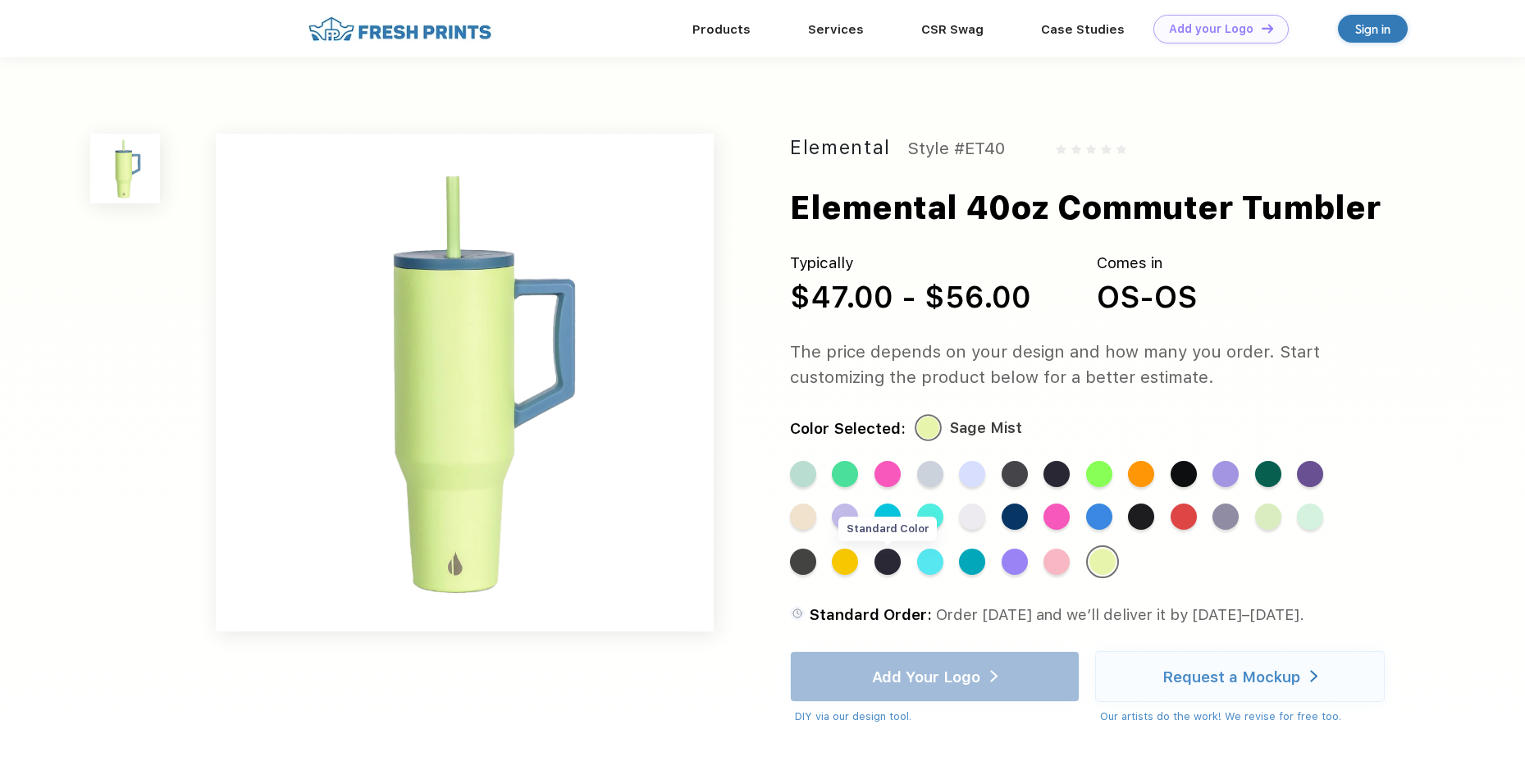
click at [874, 565] on div "Standard Color" at bounding box center [887, 561] width 27 height 27
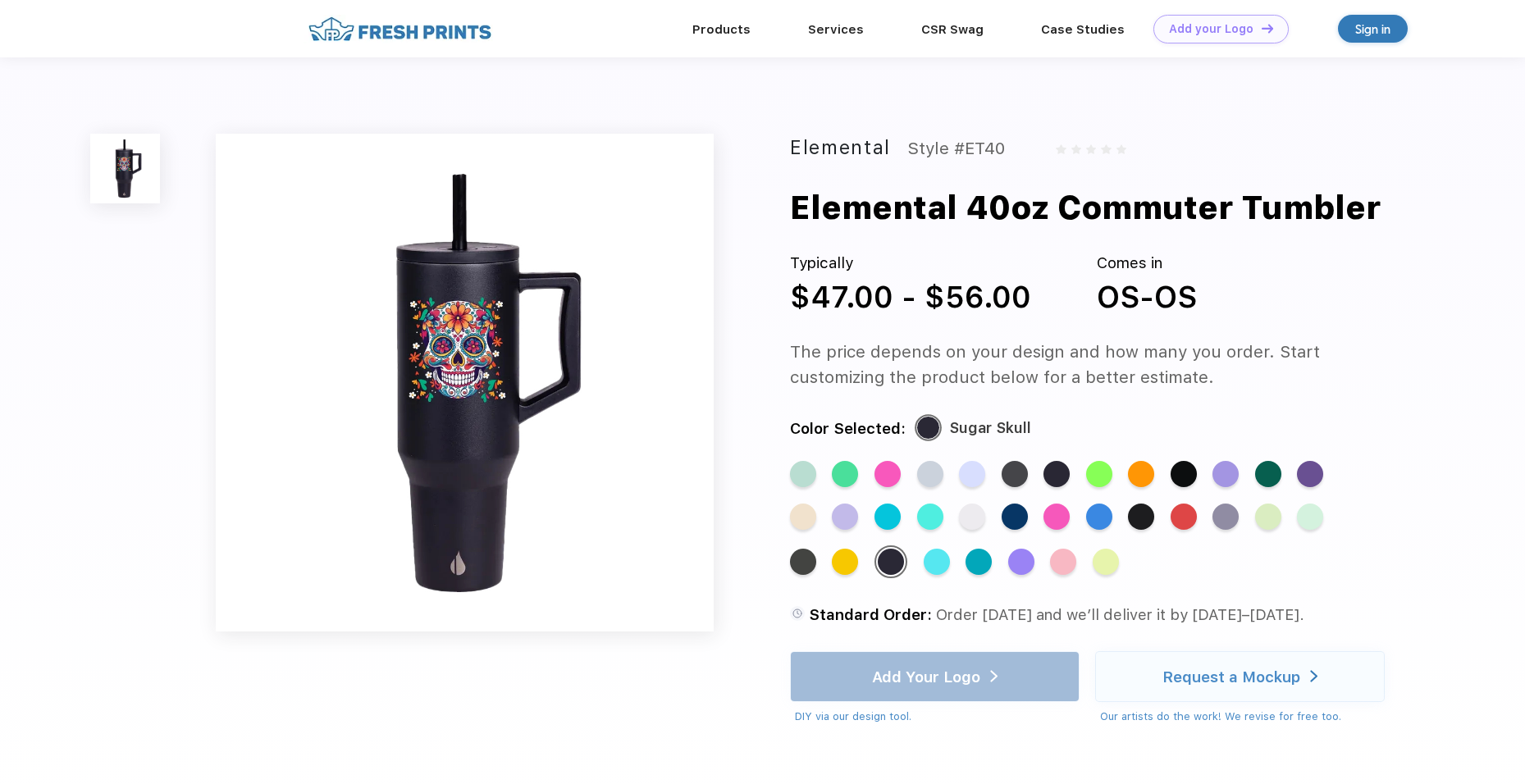
click at [834, 566] on div "Standard Color Standard Color Standard Color Standard Color Standard Color Stan…" at bounding box center [1085, 527] width 590 height 133
click at [923, 566] on div "Standard Color" at bounding box center [937, 561] width 27 height 27
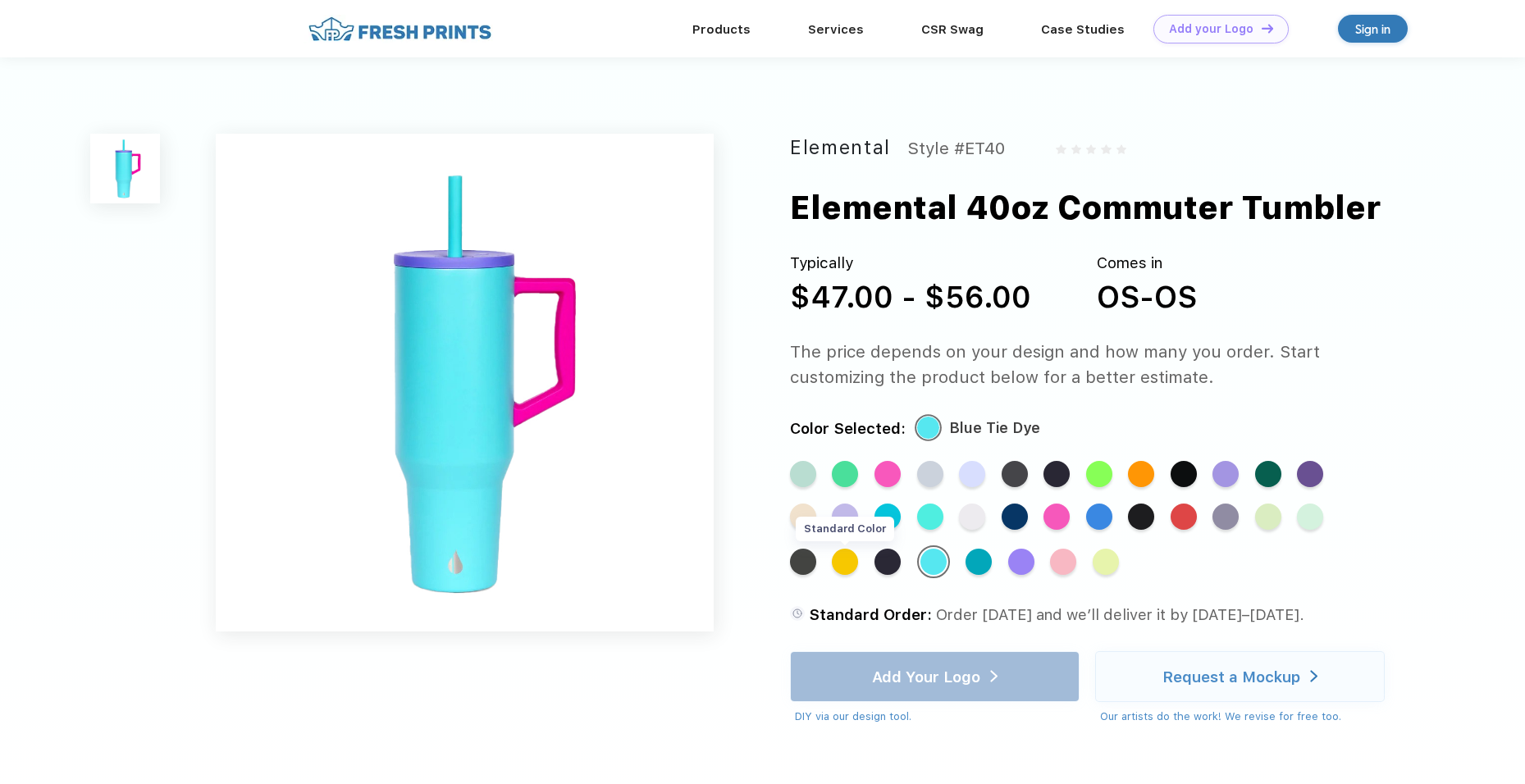
click at [858, 548] on div "Standard Color" at bounding box center [845, 561] width 27 height 27
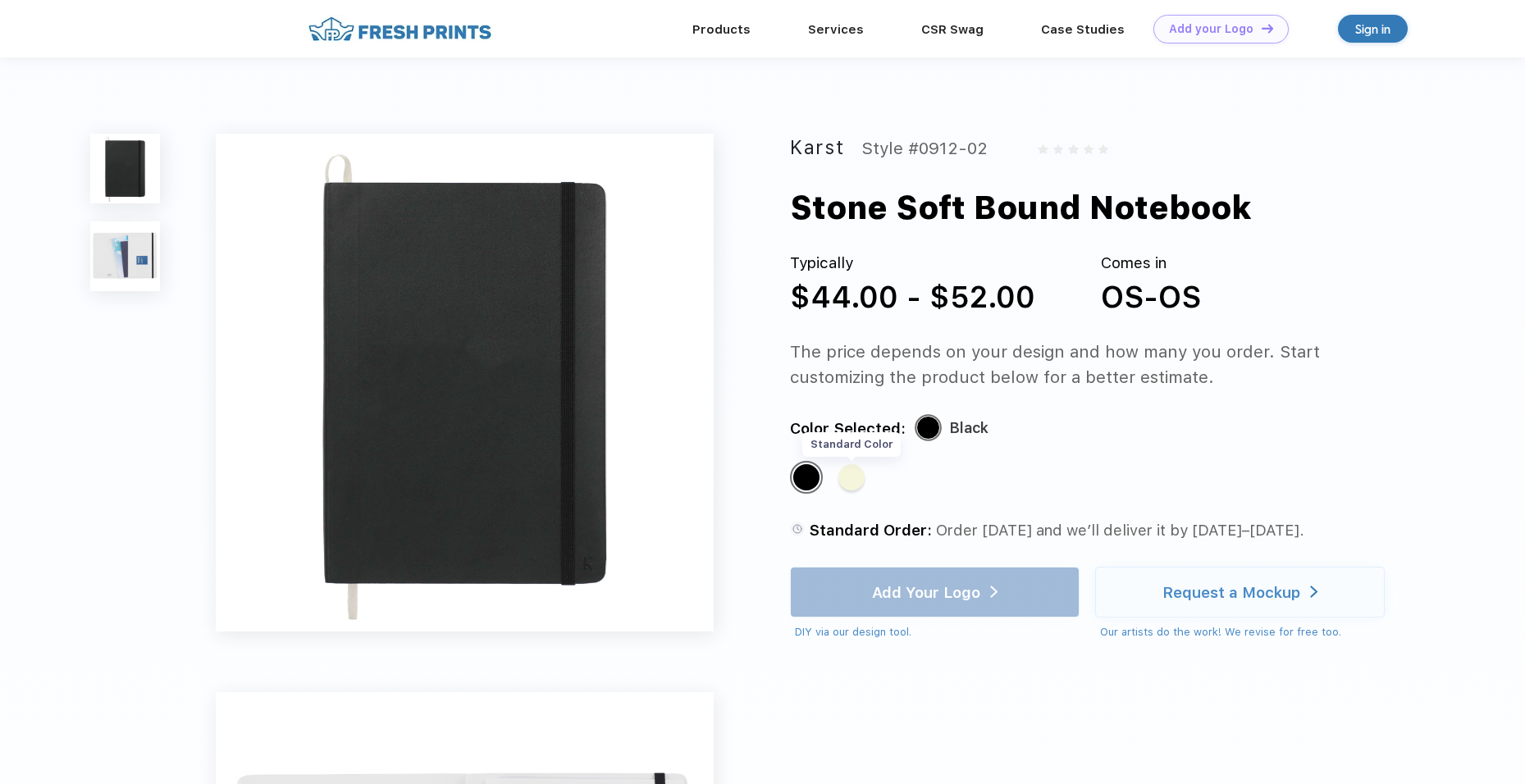
click at [862, 470] on div "Standard Color" at bounding box center [851, 478] width 27 height 27
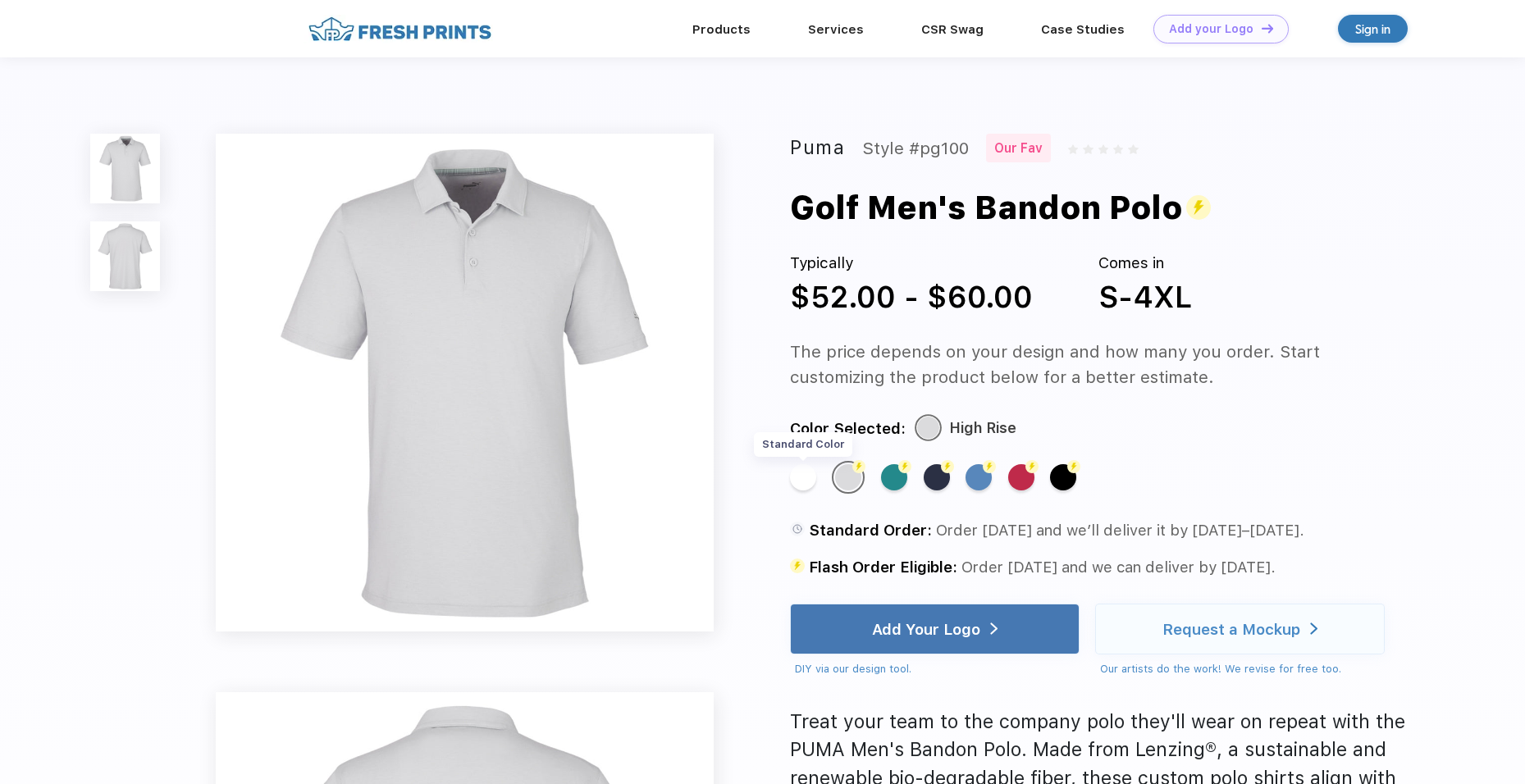
click at [809, 482] on div "Standard Color" at bounding box center [803, 478] width 27 height 27
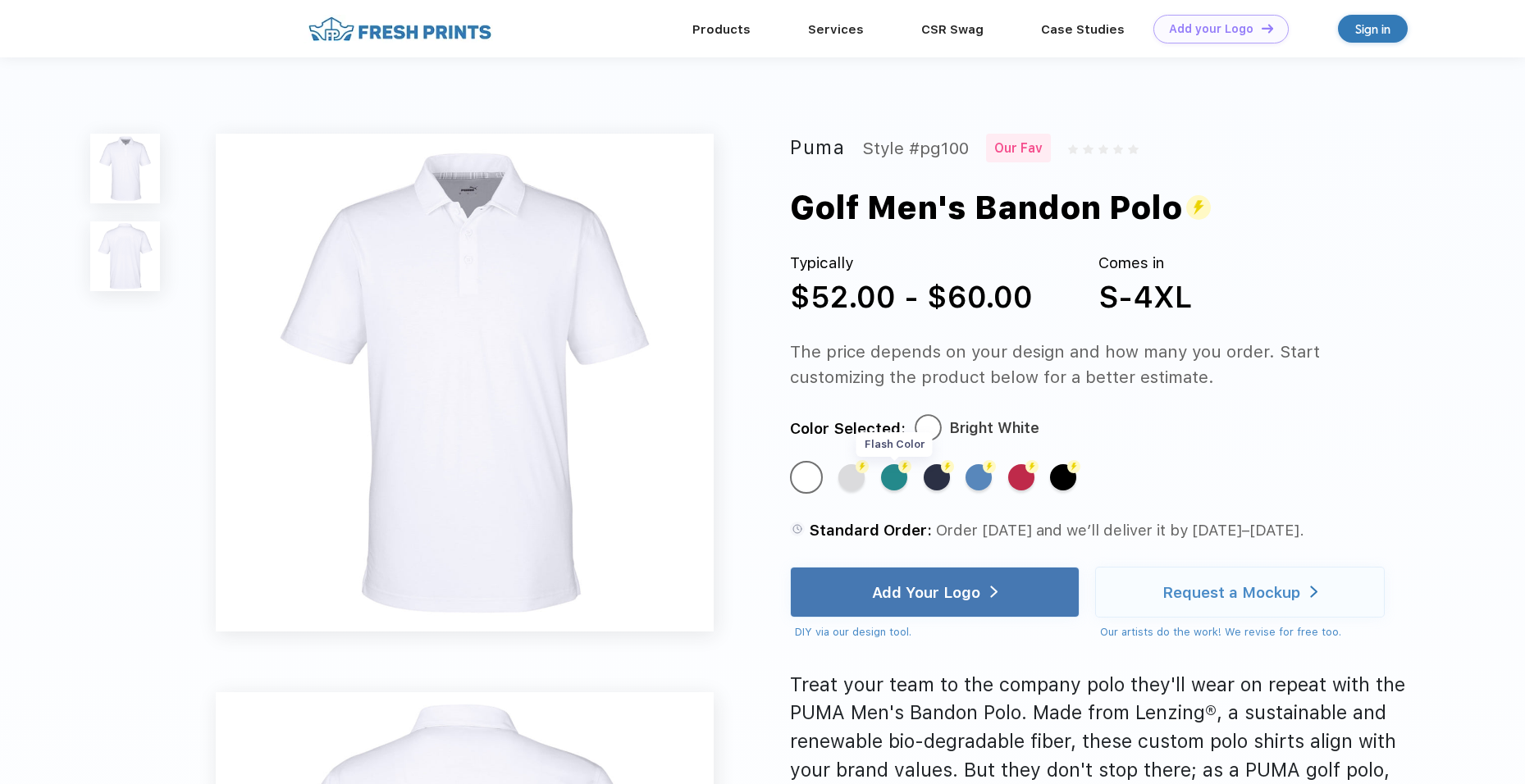
click at [902, 483] on div "Flash Color" at bounding box center [894, 478] width 27 height 27
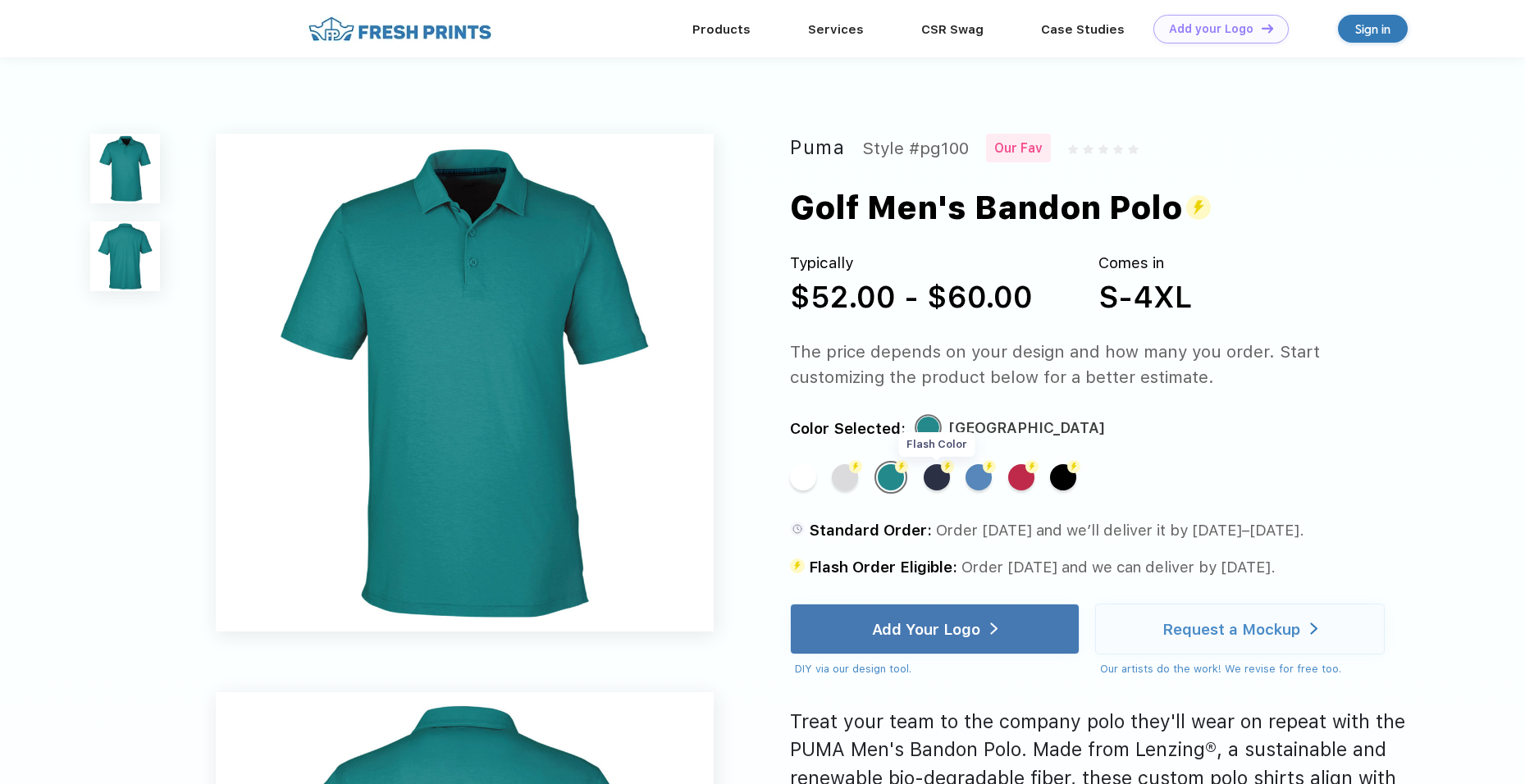
click at [941, 479] on div "Flash Color" at bounding box center [937, 478] width 27 height 27
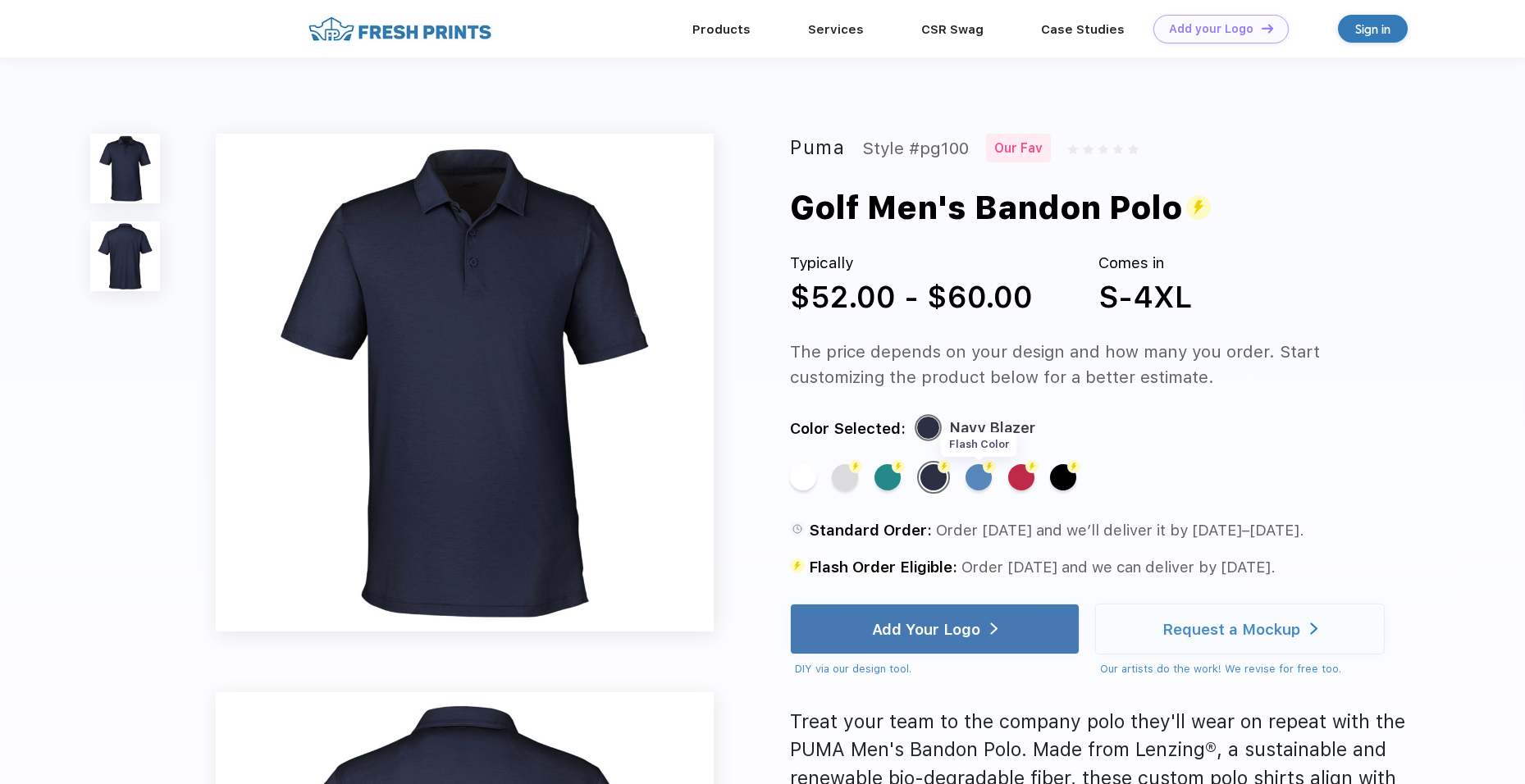
click at [976, 478] on div "Flash Color" at bounding box center [979, 478] width 27 height 27
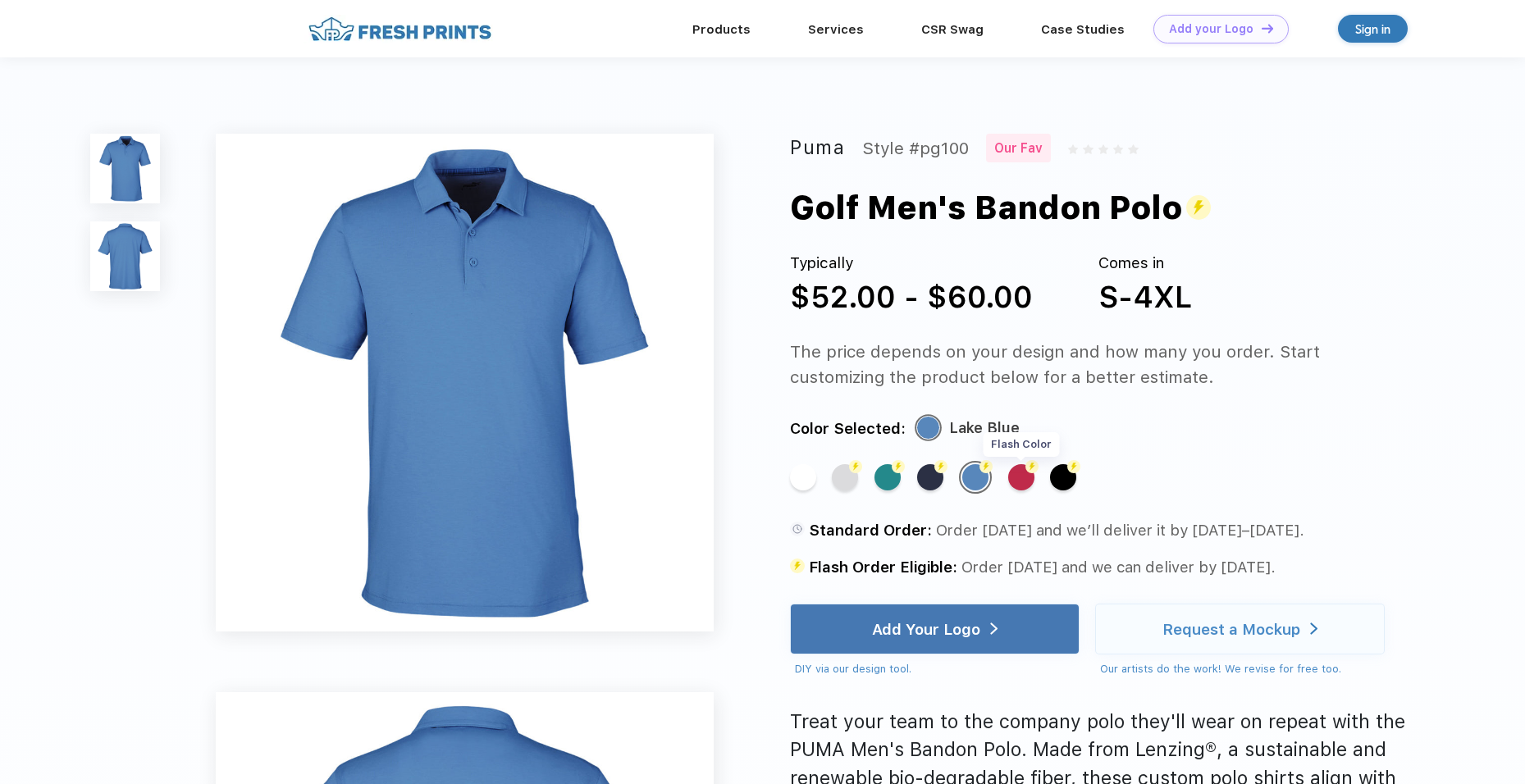
click at [1022, 479] on div "Flash Color" at bounding box center [1021, 478] width 27 height 27
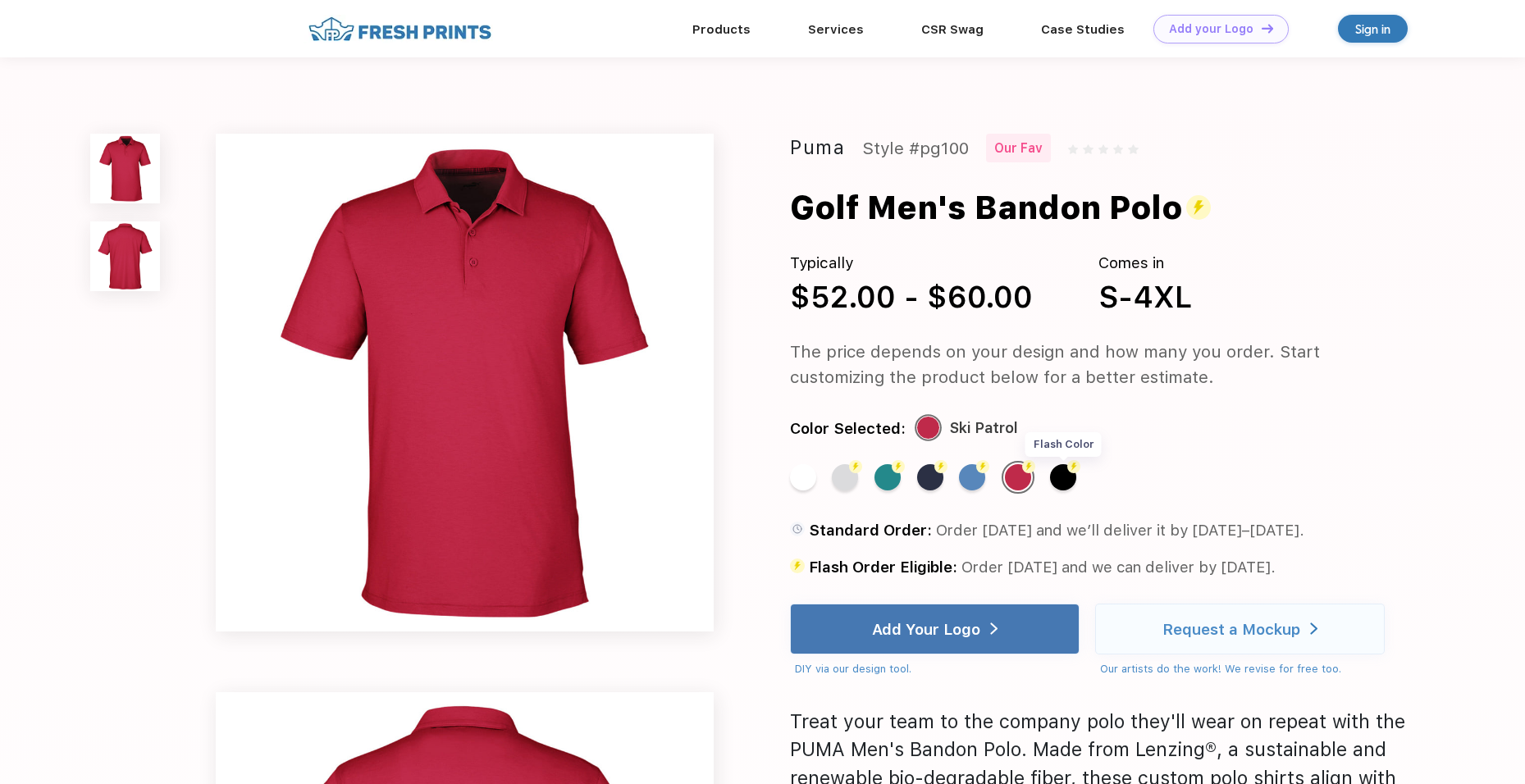
click at [1058, 477] on div "Flash Color" at bounding box center [1063, 478] width 27 height 27
